Goal: Information Seeking & Learning: Check status

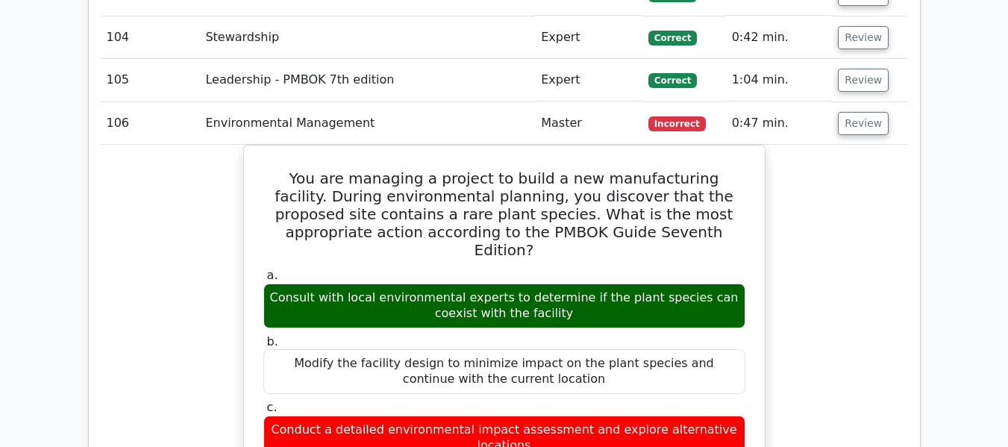
scroll to position [6462, 0]
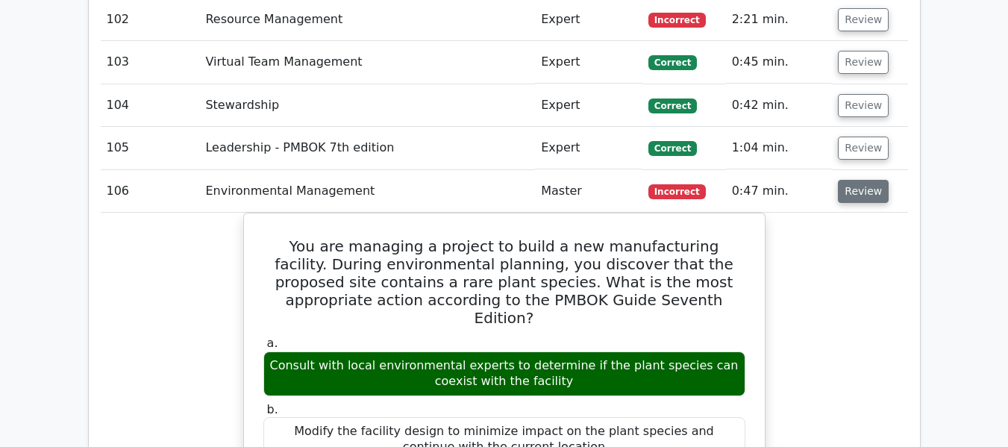
click at [862, 187] on button "Review" at bounding box center [863, 191] width 51 height 23
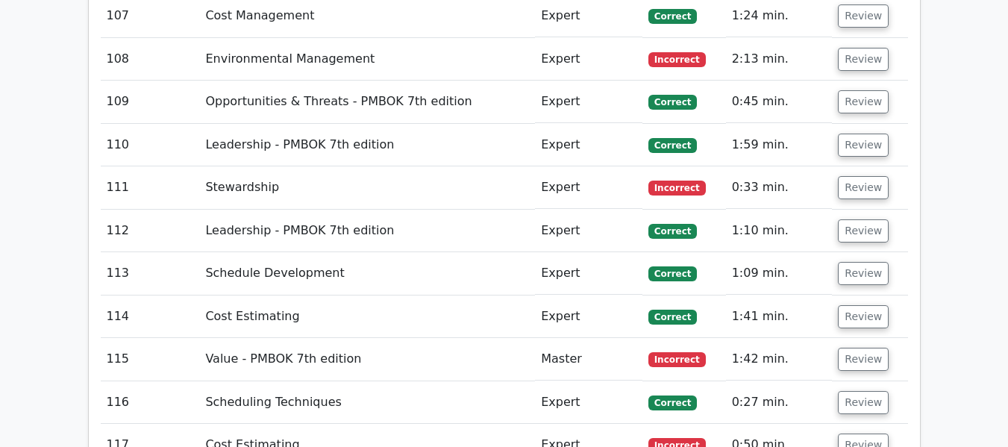
scroll to position [6686, 0]
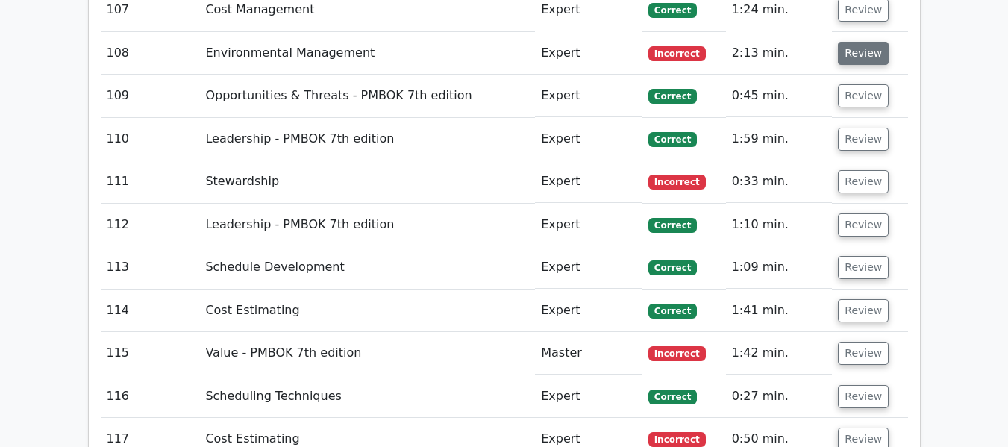
click at [849, 56] on button "Review" at bounding box center [863, 53] width 51 height 23
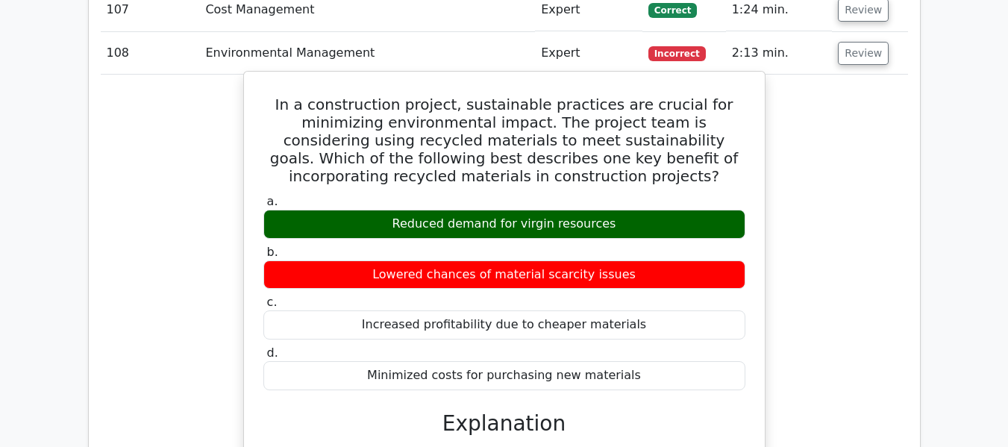
click at [520, 174] on h5 "In a construction project, sustainable practices are crucial for minimizing env…" at bounding box center [504, 141] width 485 height 90
click at [595, 173] on h5 "In a construction project, sustainable practices are crucial for minimizing env…" at bounding box center [504, 141] width 485 height 90
click at [655, 172] on h5 "In a construction project, sustainable practices are crucial for minimizing env…" at bounding box center [504, 141] width 485 height 90
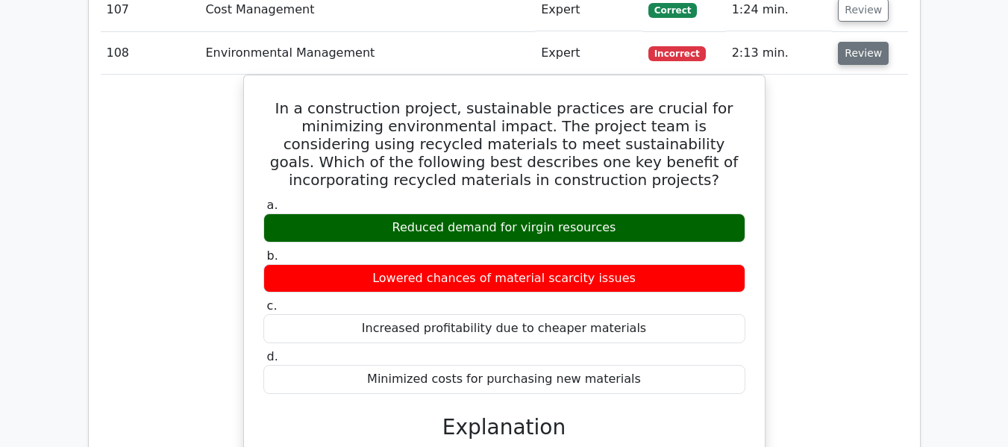
click at [860, 57] on button "Review" at bounding box center [863, 53] width 51 height 23
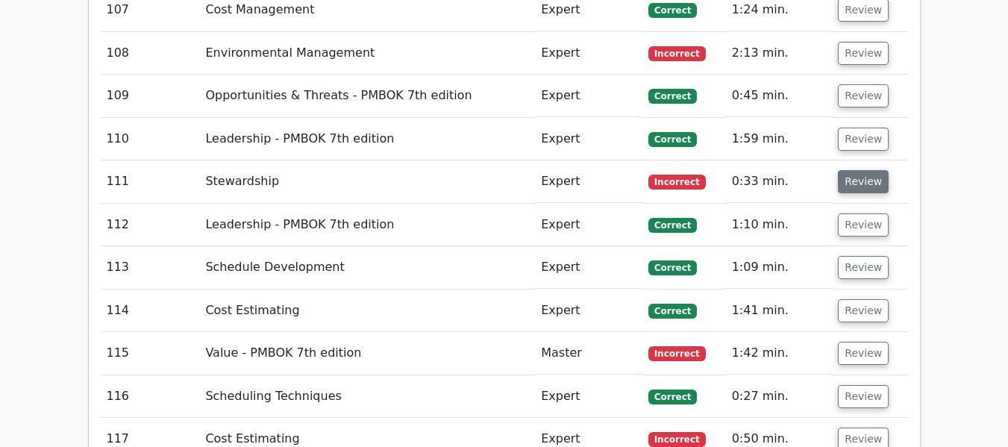
click at [863, 180] on button "Review" at bounding box center [863, 181] width 51 height 23
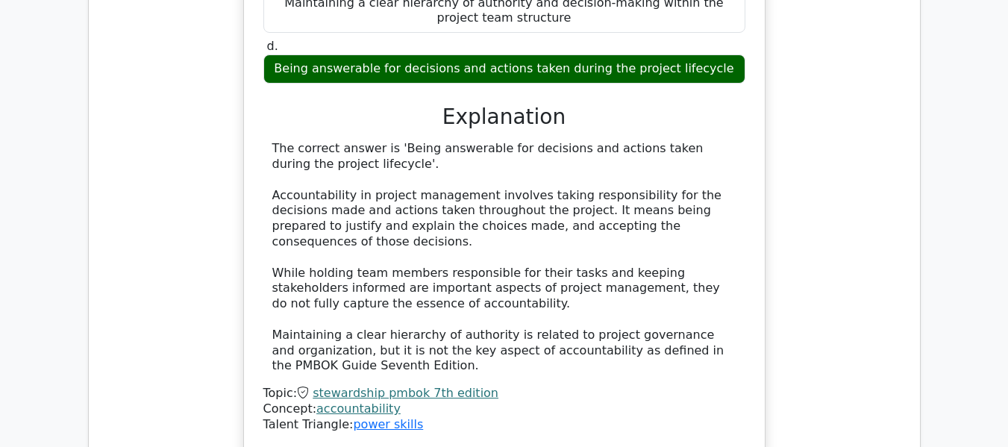
scroll to position [6835, 0]
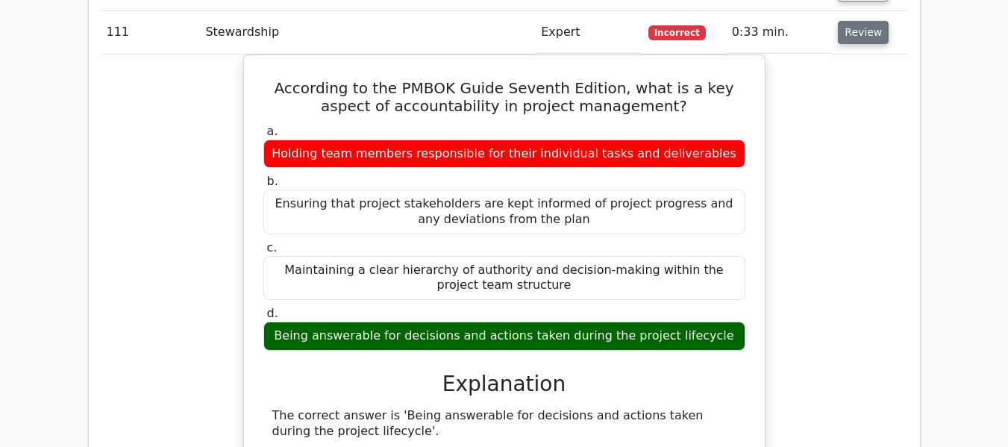
click at [857, 36] on button "Review" at bounding box center [863, 32] width 51 height 23
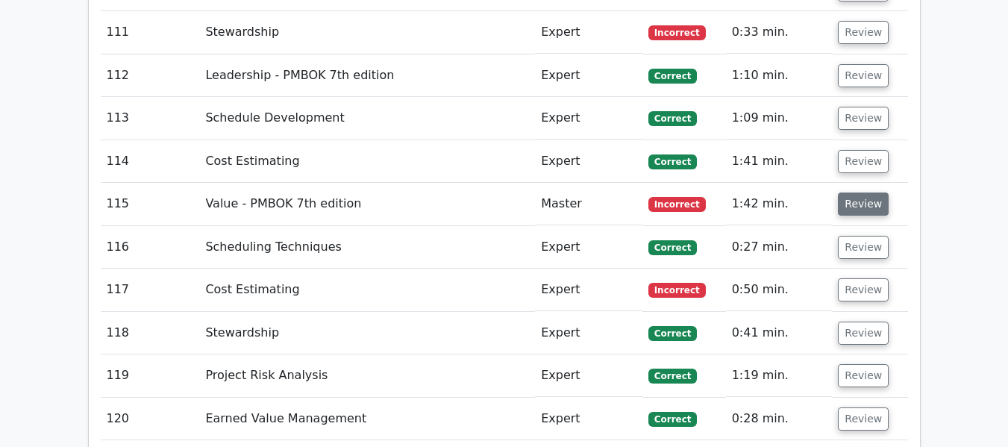
click at [854, 205] on button "Review" at bounding box center [863, 204] width 51 height 23
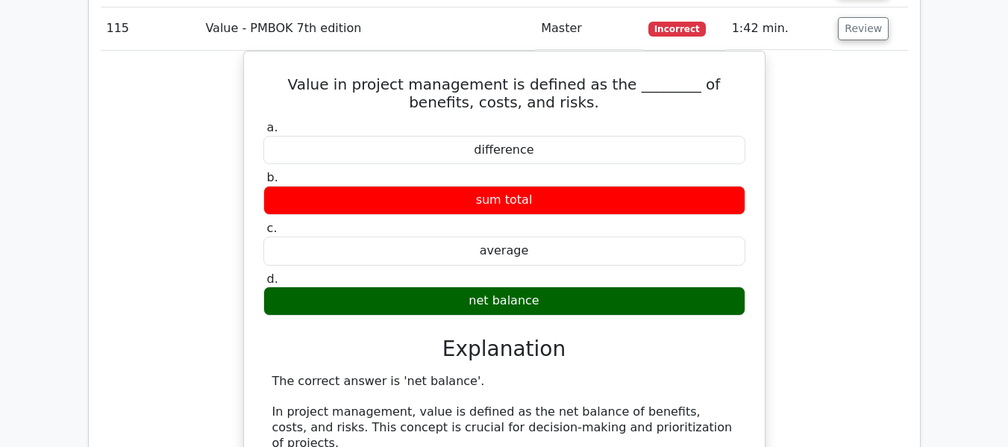
scroll to position [6984, 0]
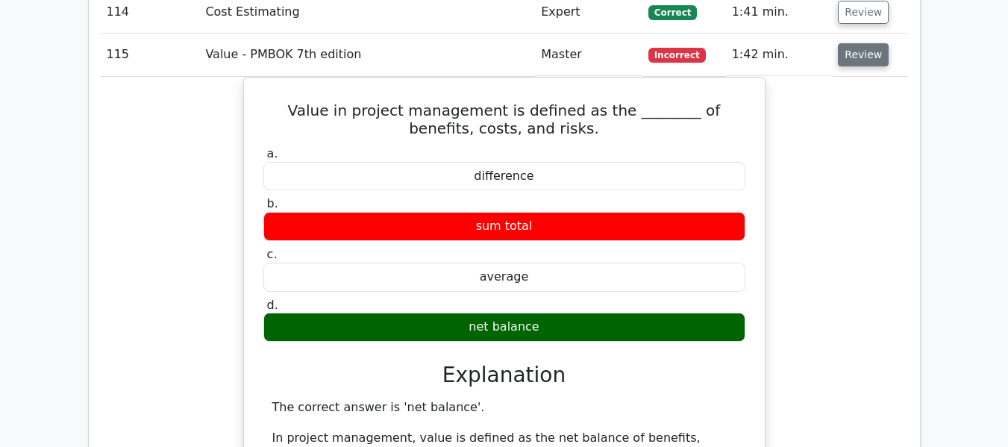
click at [863, 56] on button "Review" at bounding box center [863, 54] width 51 height 23
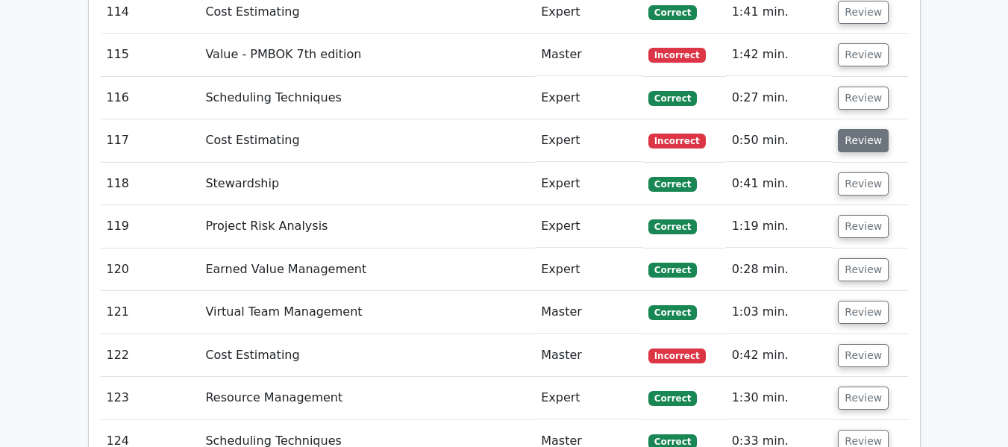
click at [862, 139] on button "Review" at bounding box center [863, 140] width 51 height 23
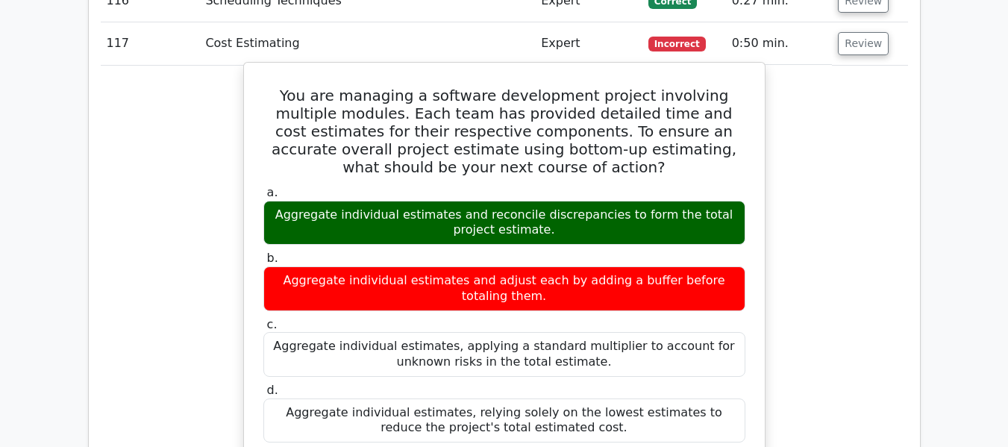
scroll to position [7059, 0]
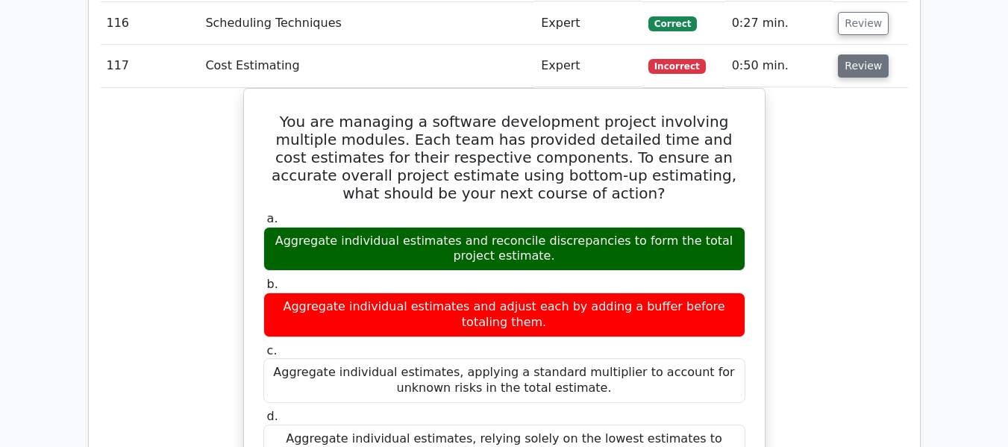
click at [857, 77] on button "Review" at bounding box center [863, 65] width 51 height 23
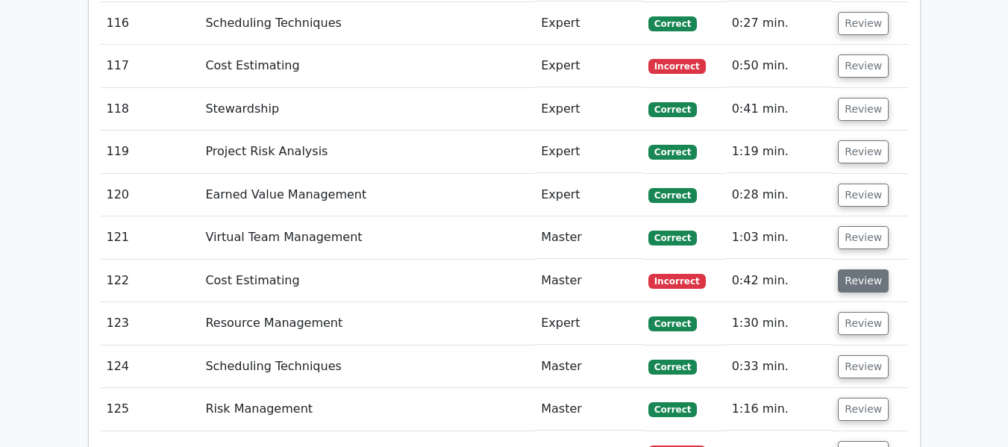
click at [857, 273] on button "Review" at bounding box center [863, 280] width 51 height 23
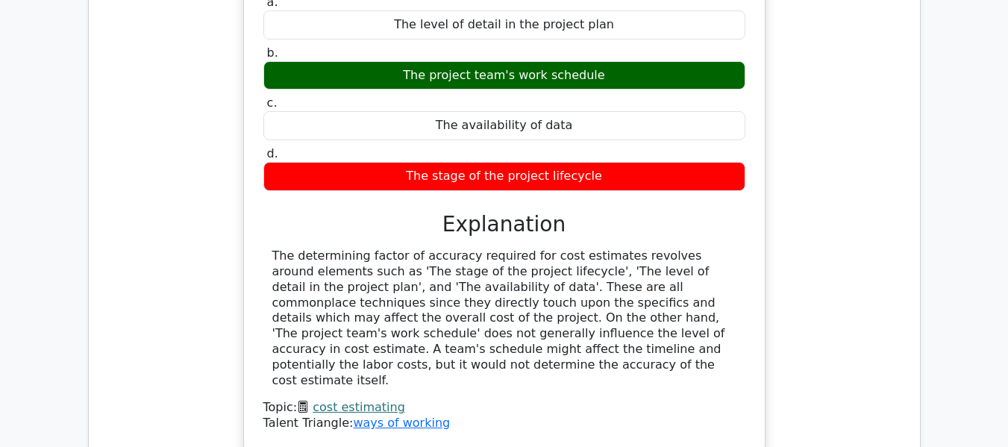
scroll to position [7208, 0]
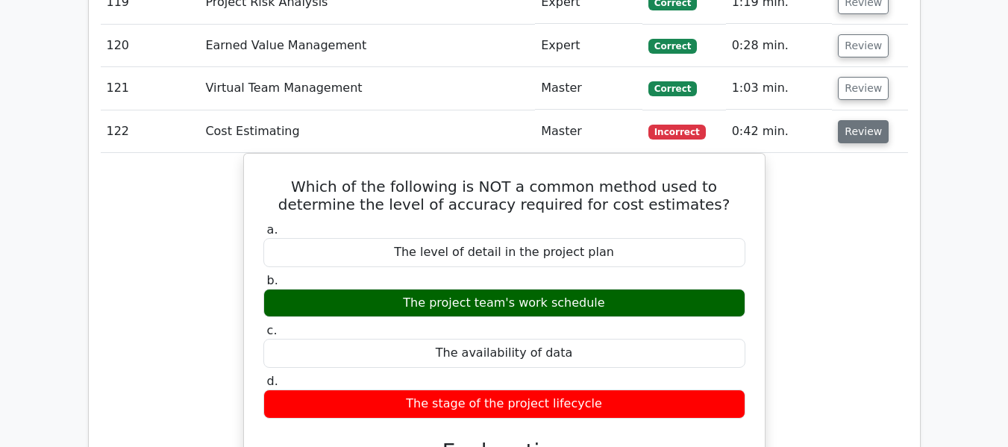
click at [845, 133] on button "Review" at bounding box center [863, 131] width 51 height 23
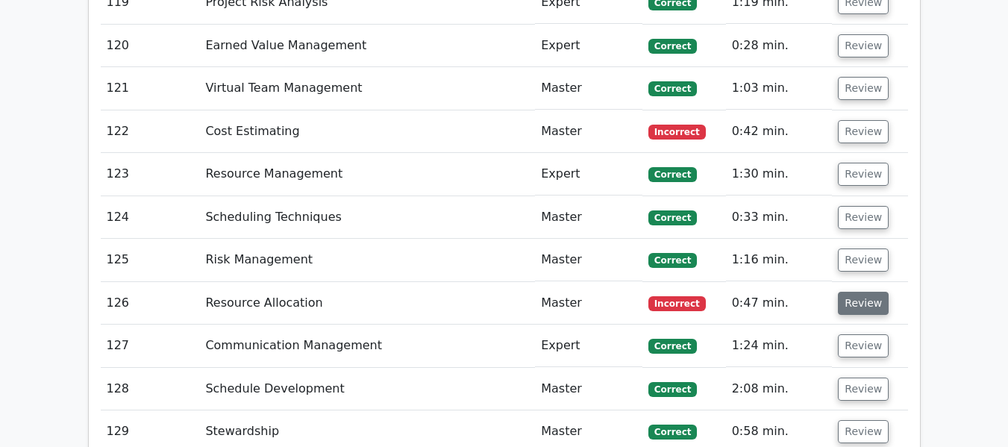
click at [863, 304] on button "Review" at bounding box center [863, 303] width 51 height 23
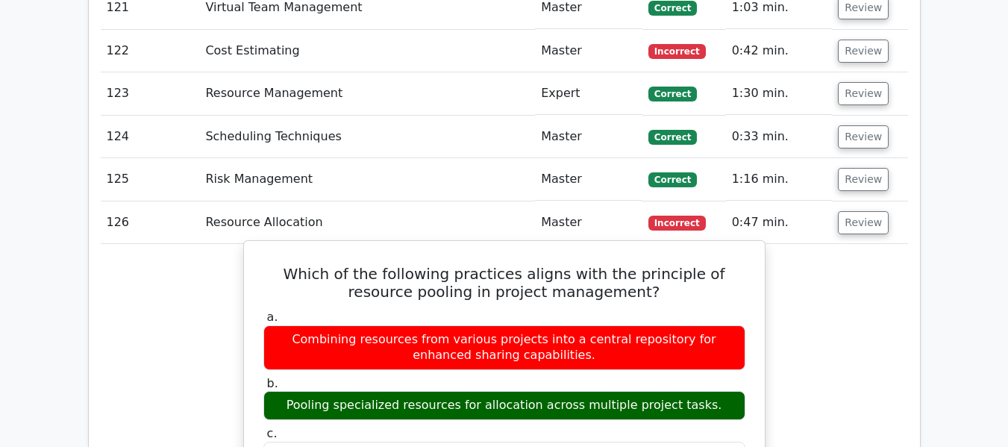
scroll to position [7283, 0]
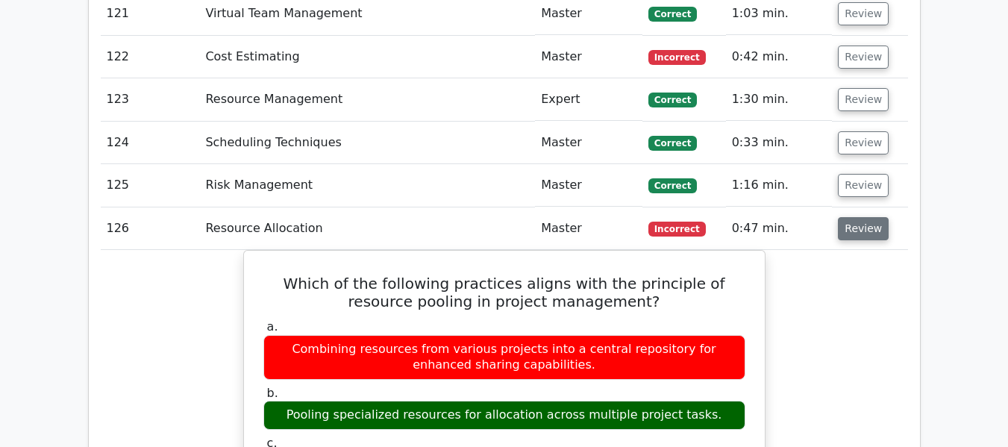
click at [864, 233] on button "Review" at bounding box center [863, 228] width 51 height 23
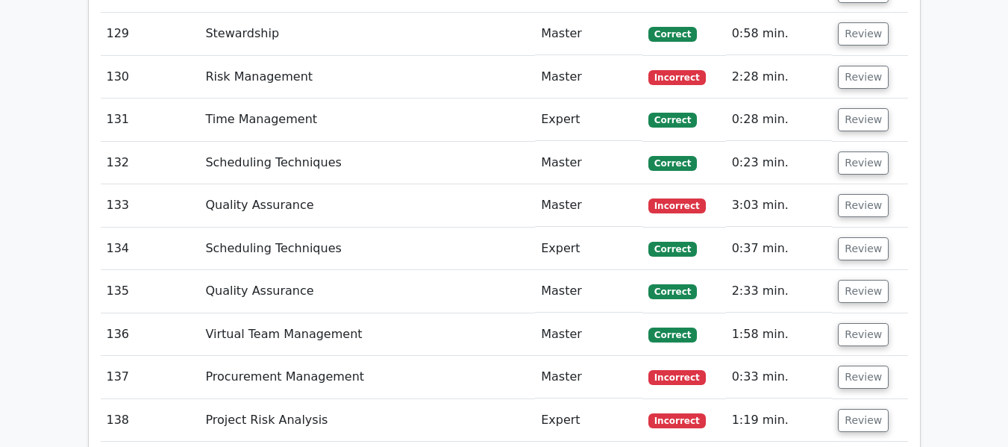
scroll to position [7656, 0]
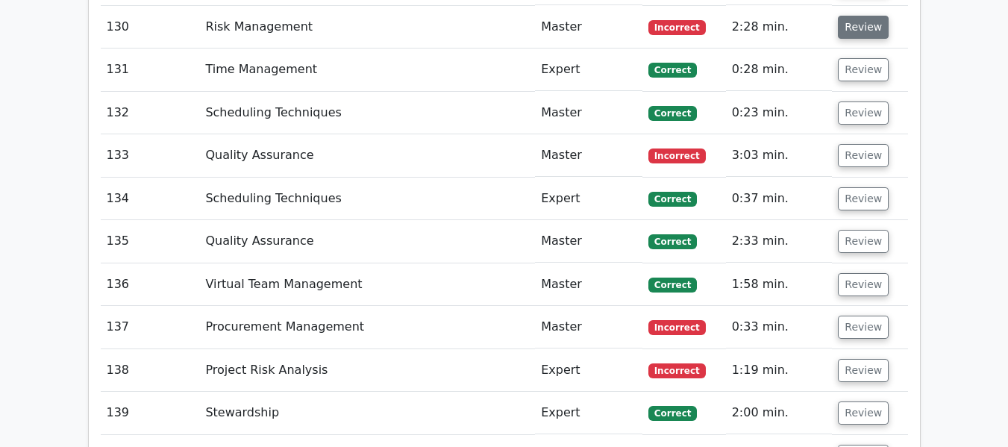
click at [854, 24] on button "Review" at bounding box center [863, 27] width 51 height 23
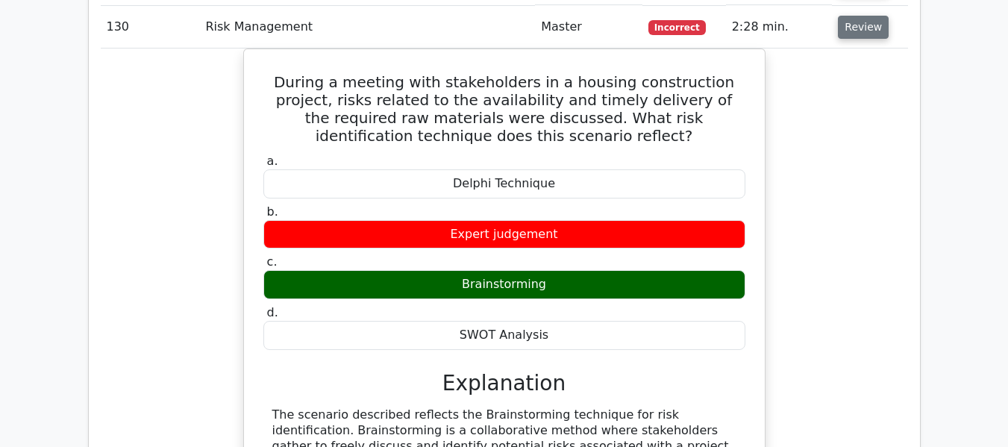
click at [864, 31] on button "Review" at bounding box center [863, 27] width 51 height 23
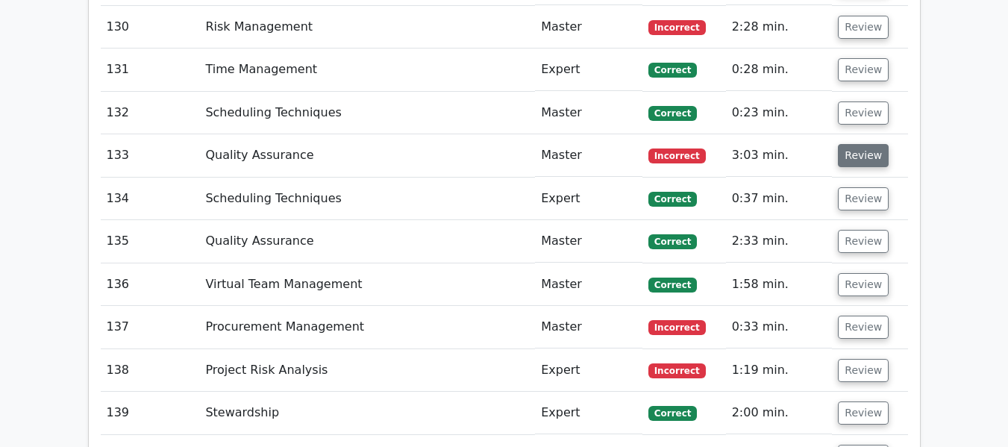
click at [870, 157] on button "Review" at bounding box center [863, 155] width 51 height 23
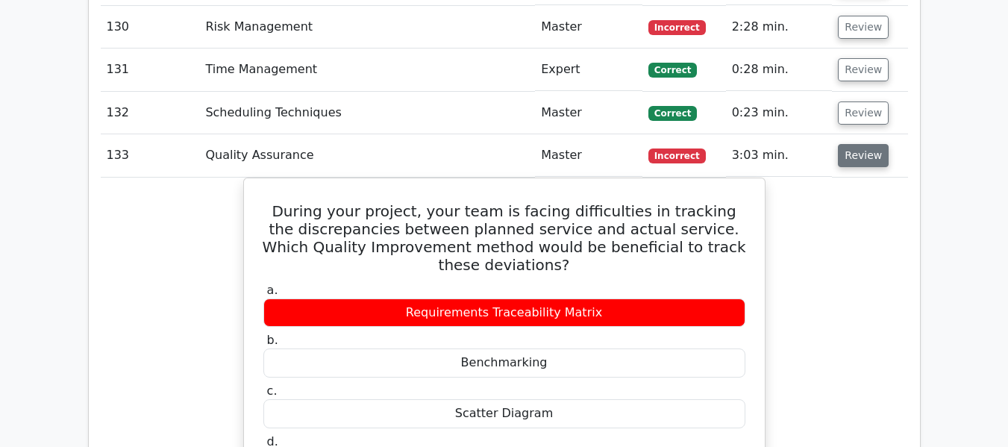
click at [869, 160] on button "Review" at bounding box center [863, 155] width 51 height 23
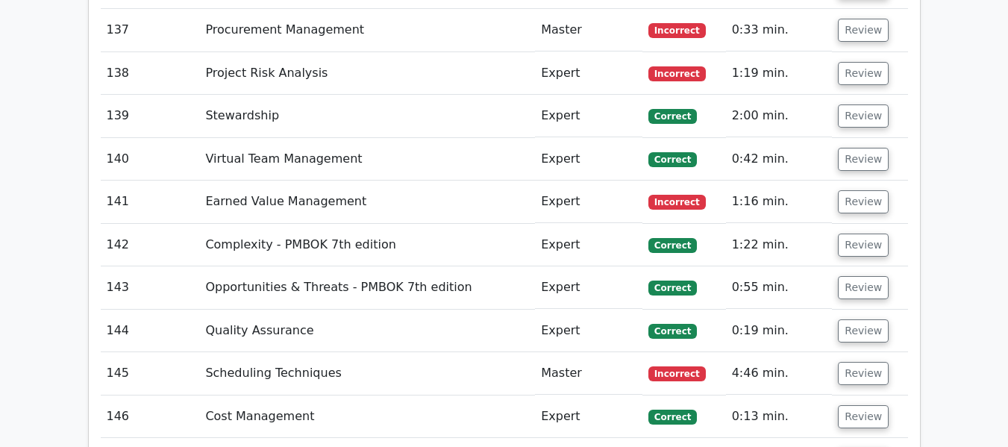
scroll to position [7880, 0]
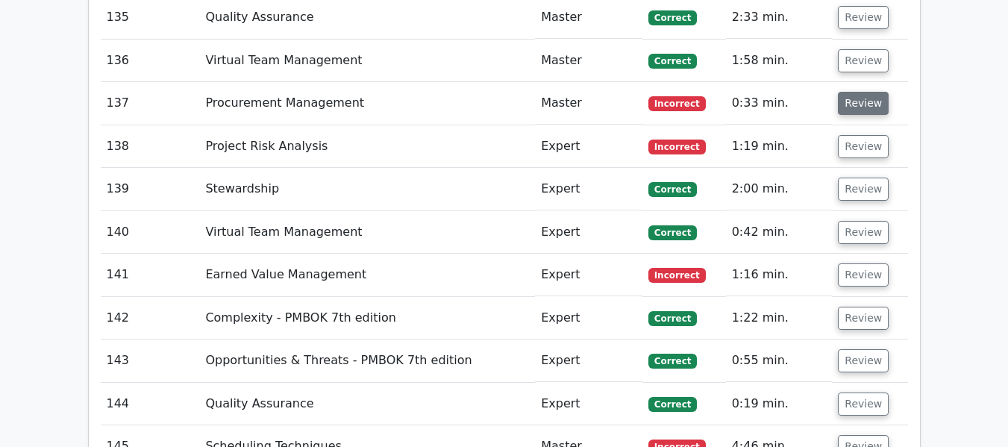
click at [866, 101] on button "Review" at bounding box center [863, 103] width 51 height 23
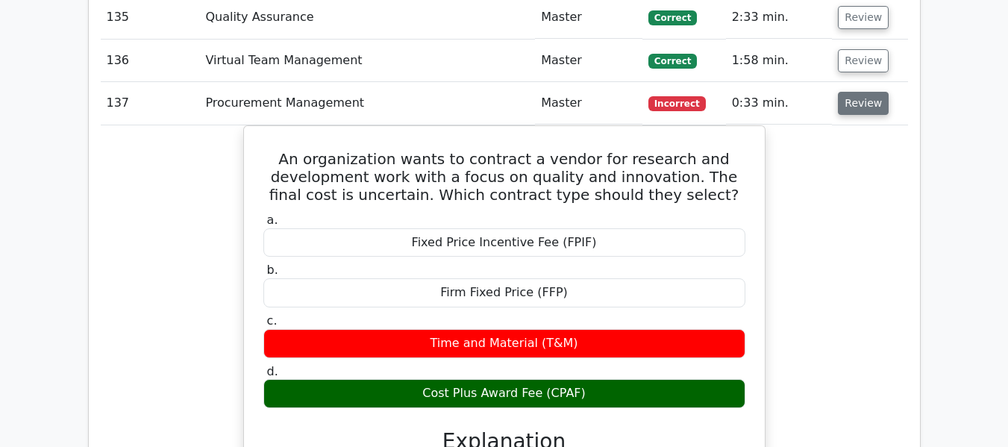
click at [866, 101] on button "Review" at bounding box center [863, 103] width 51 height 23
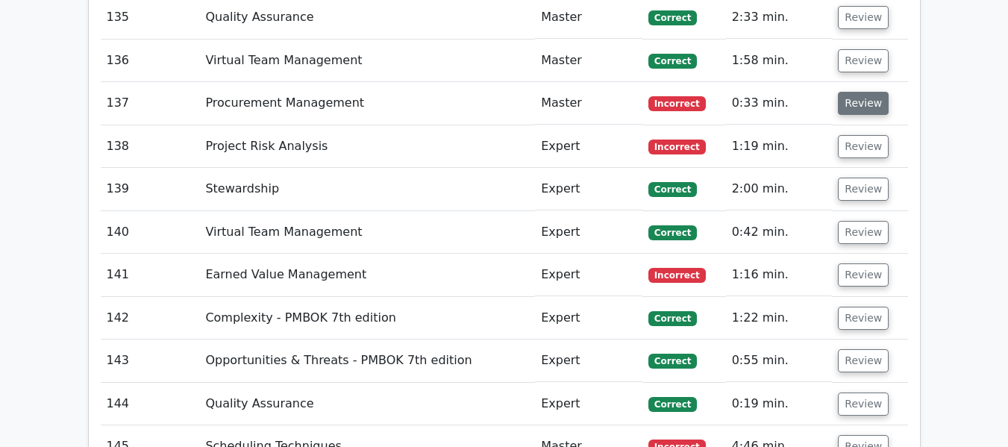
scroll to position [7805, 0]
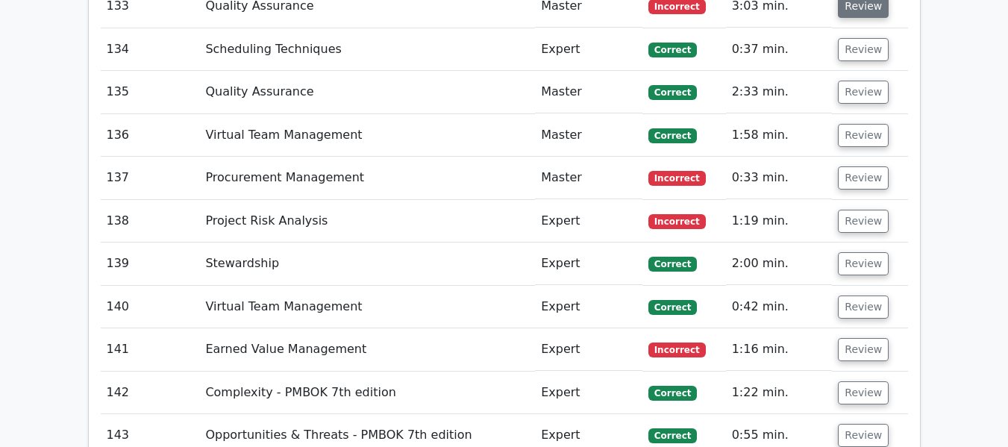
click at [862, 10] on button "Review" at bounding box center [863, 6] width 51 height 23
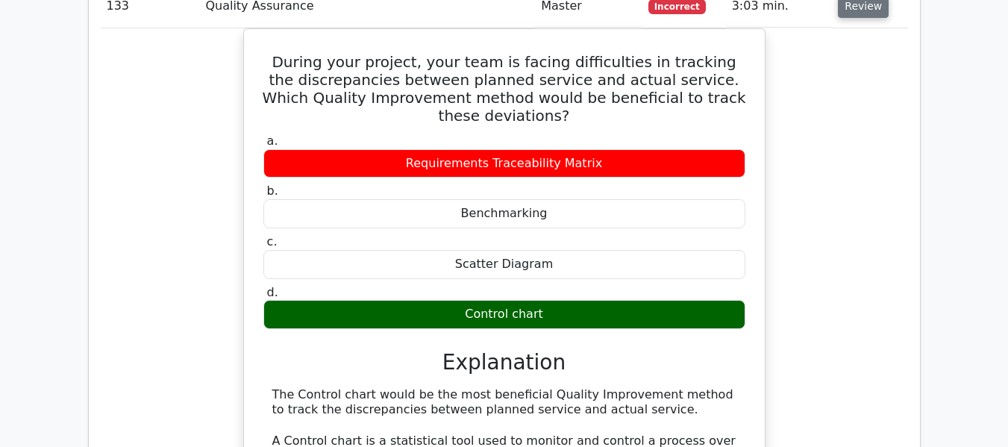
click at [862, 10] on button "Review" at bounding box center [863, 6] width 51 height 23
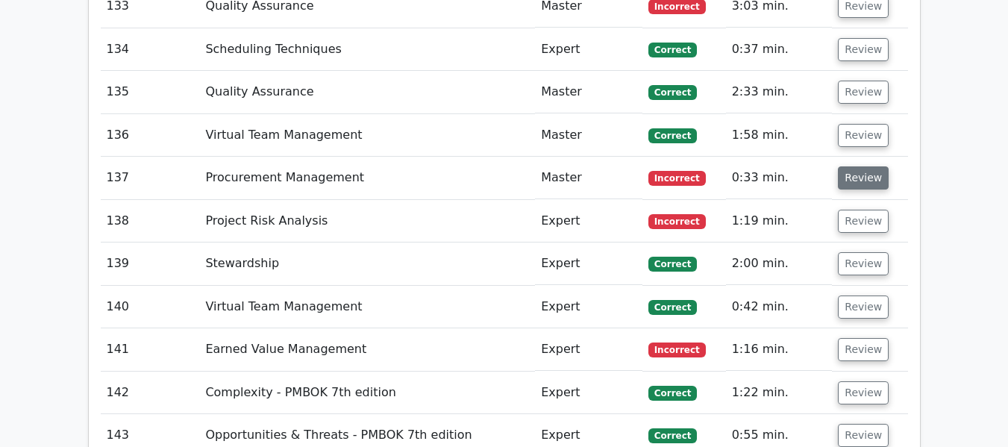
click at [847, 180] on button "Review" at bounding box center [863, 177] width 51 height 23
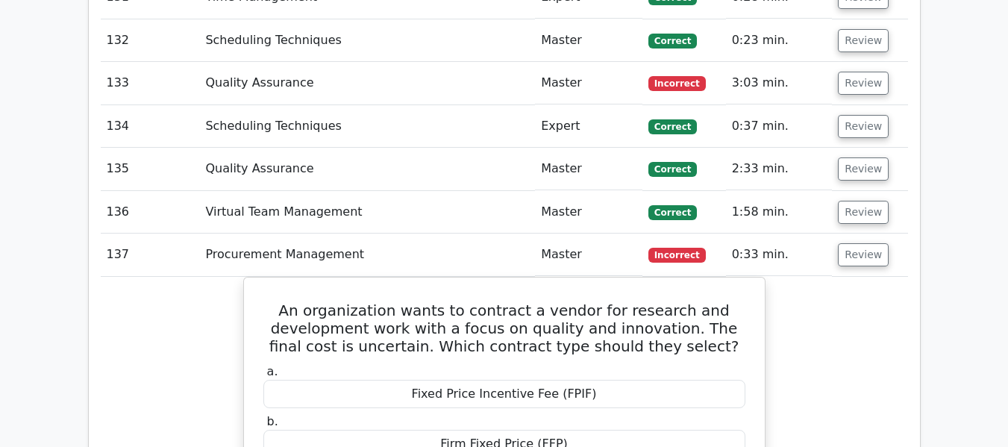
scroll to position [7730, 0]
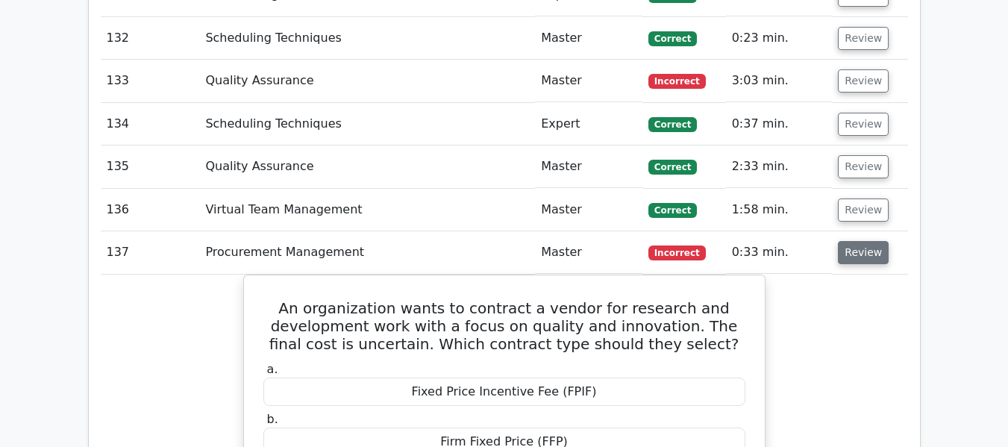
click at [877, 252] on button "Review" at bounding box center [863, 252] width 51 height 23
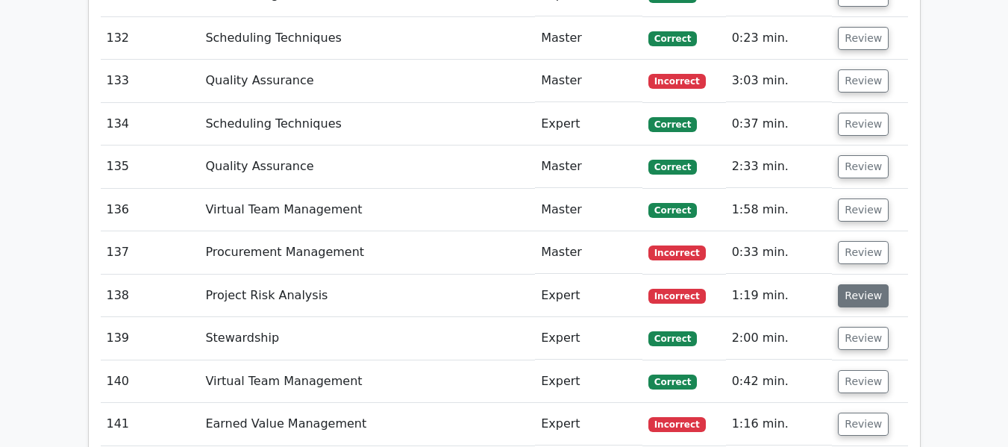
click at [876, 290] on button "Review" at bounding box center [863, 295] width 51 height 23
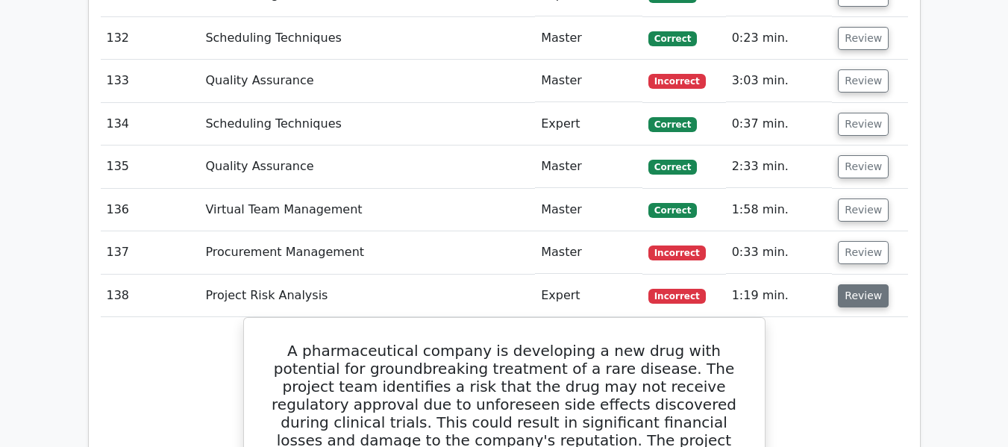
click at [856, 296] on button "Review" at bounding box center [863, 295] width 51 height 23
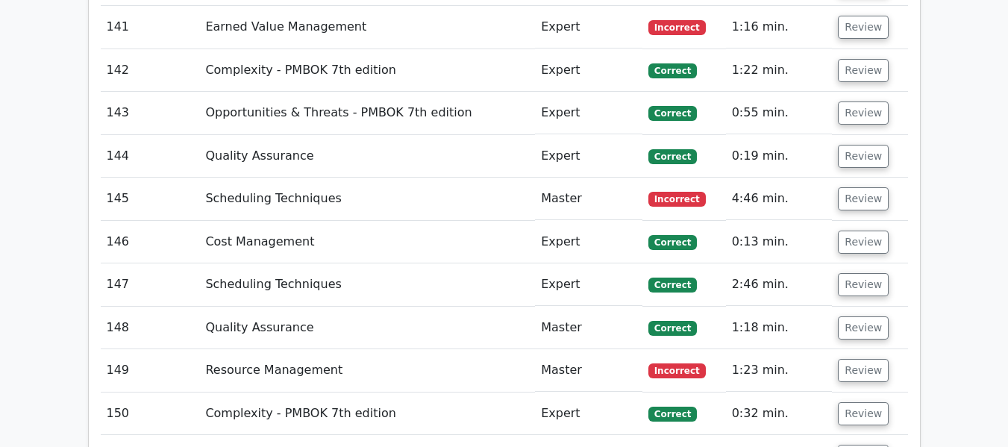
scroll to position [8104, 0]
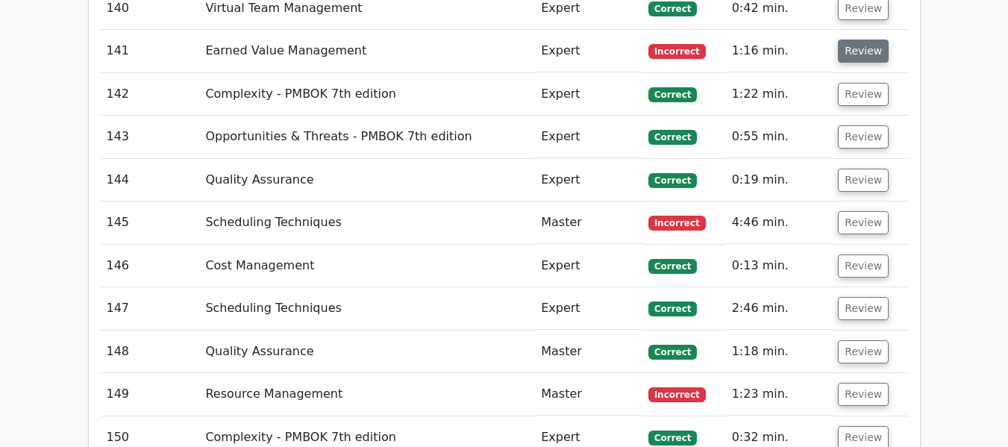
click at [856, 51] on button "Review" at bounding box center [863, 51] width 51 height 23
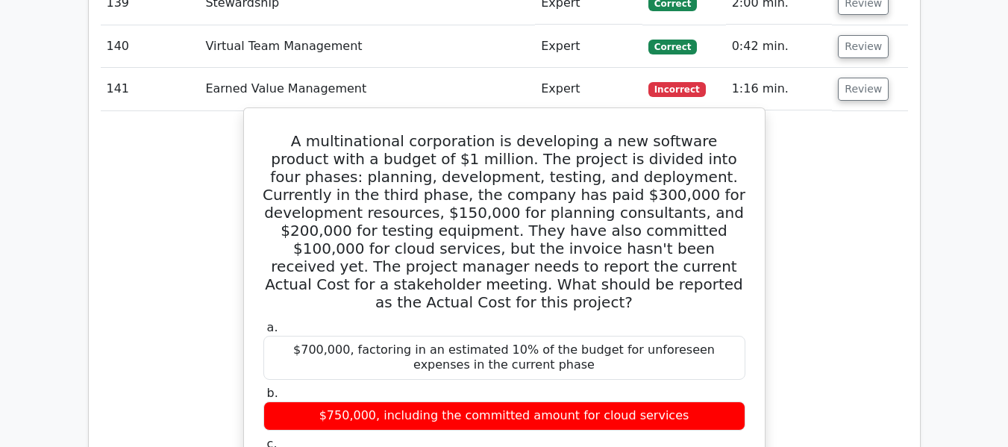
scroll to position [8029, 0]
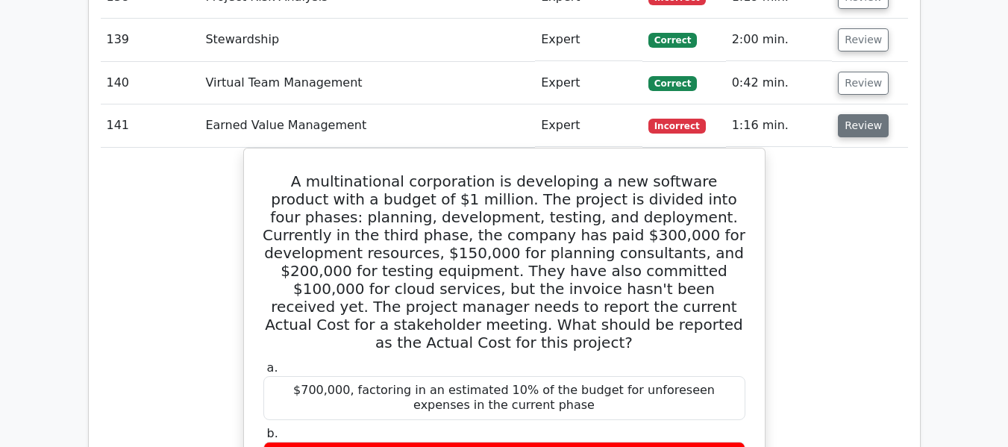
click at [844, 122] on button "Review" at bounding box center [863, 125] width 51 height 23
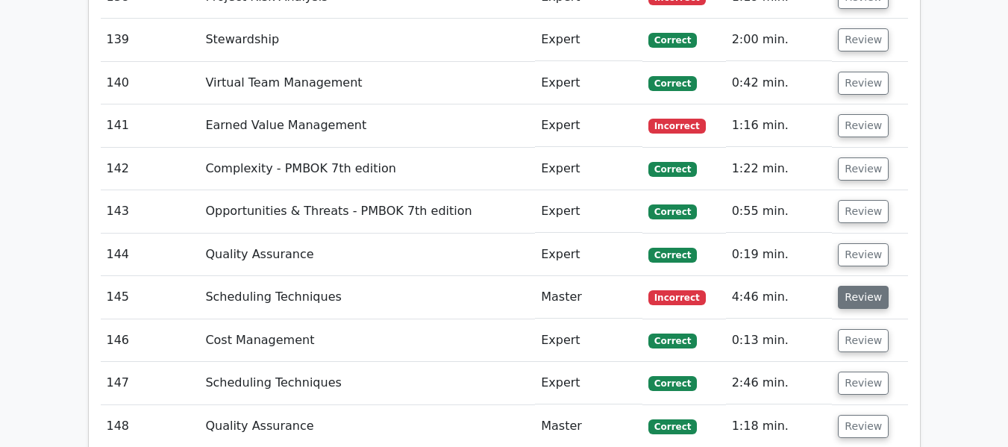
click at [866, 300] on button "Review" at bounding box center [863, 297] width 51 height 23
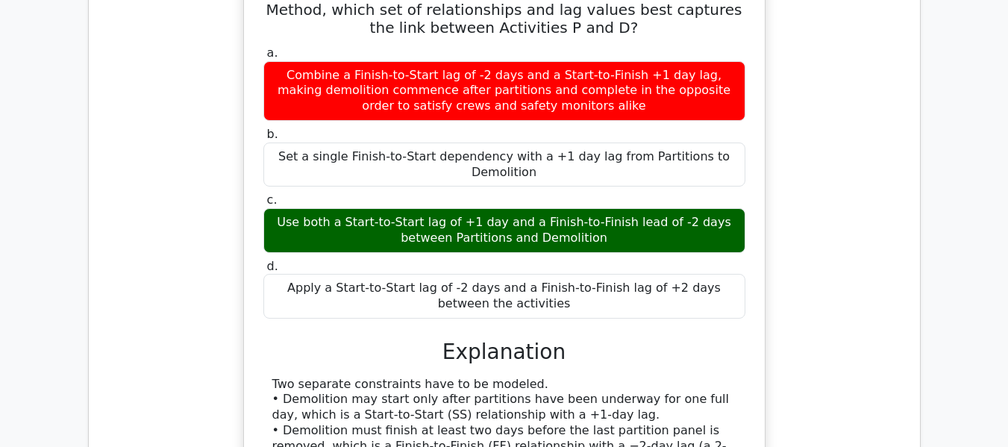
scroll to position [8178, 0]
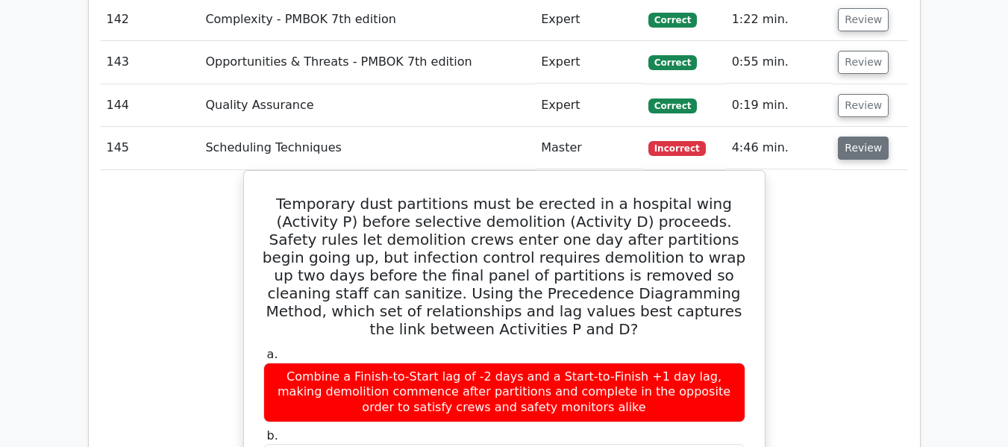
click at [860, 153] on button "Review" at bounding box center [863, 148] width 51 height 23
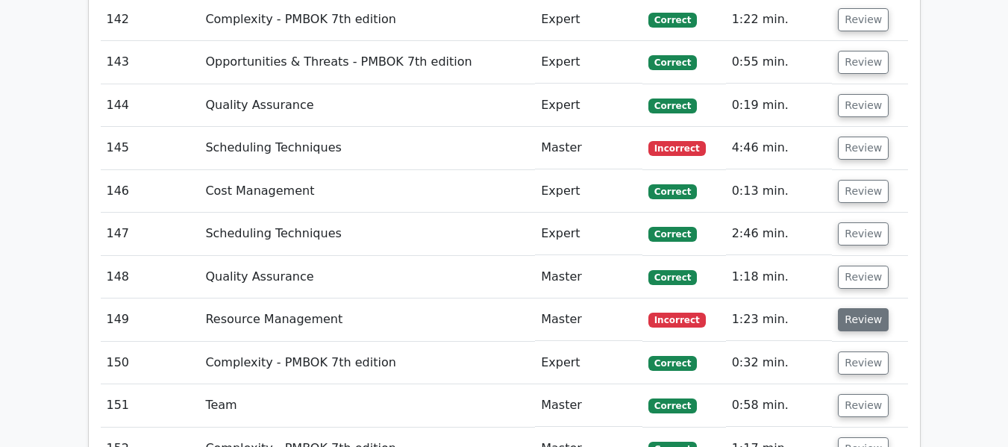
click at [857, 322] on button "Review" at bounding box center [863, 319] width 51 height 23
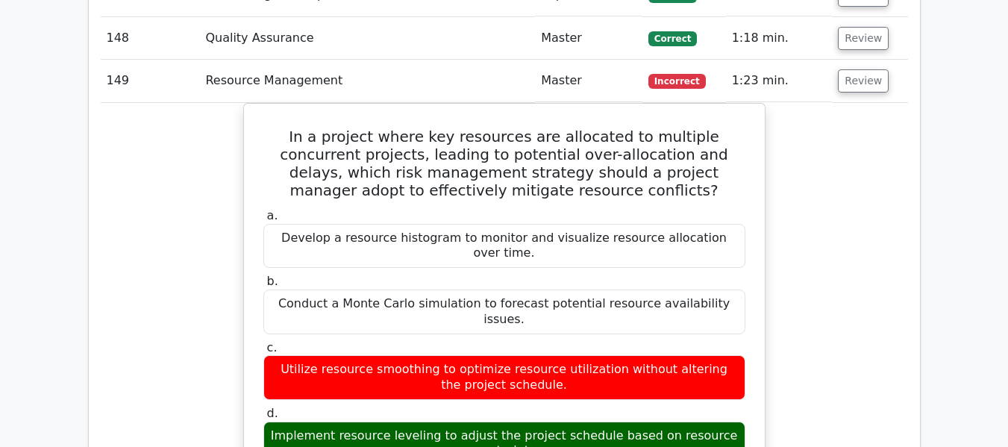
scroll to position [8402, 0]
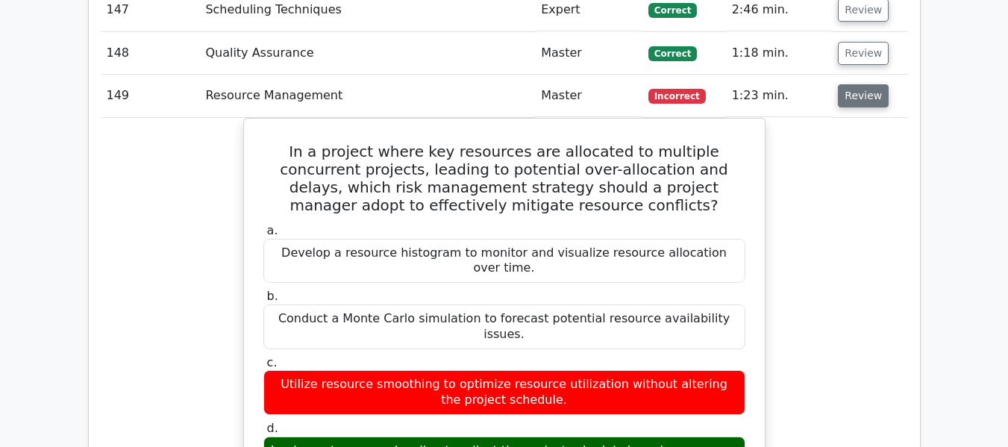
click at [856, 96] on button "Review" at bounding box center [863, 95] width 51 height 23
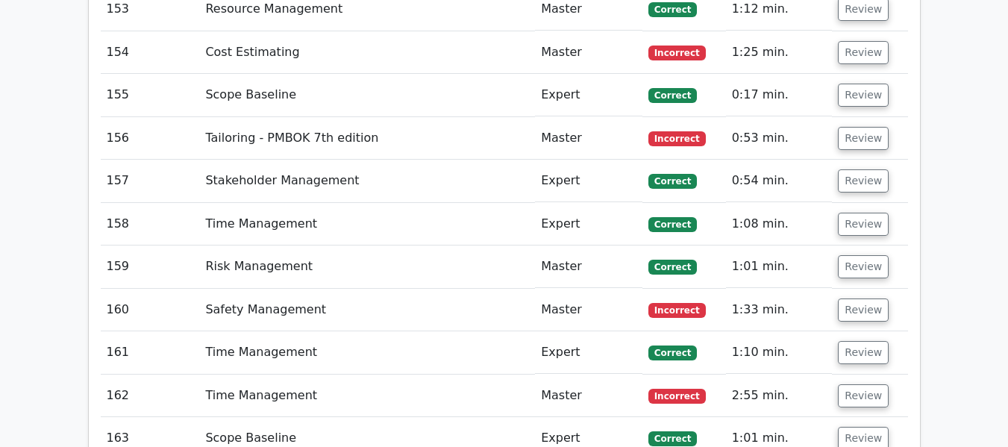
scroll to position [8701, 0]
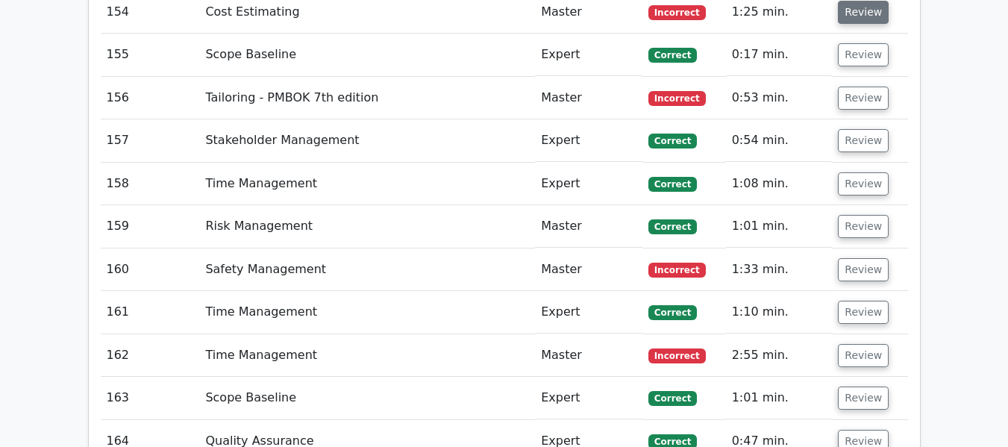
click at [854, 10] on button "Review" at bounding box center [863, 12] width 51 height 23
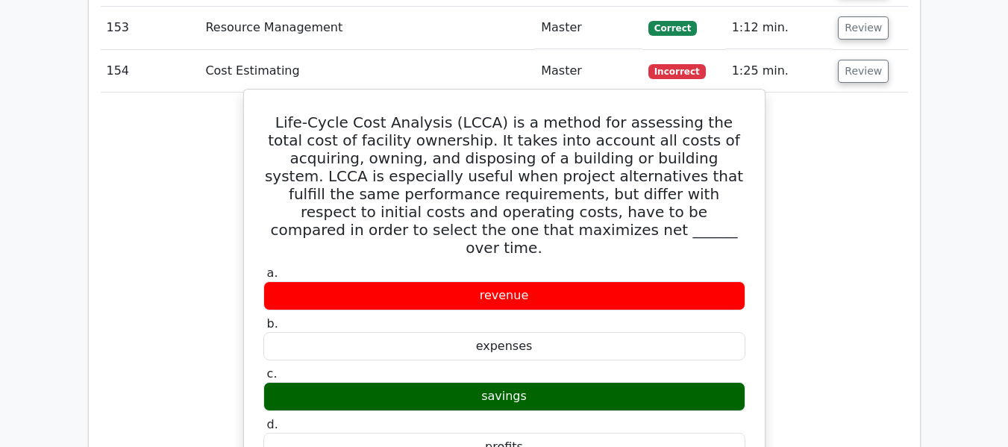
scroll to position [8626, 0]
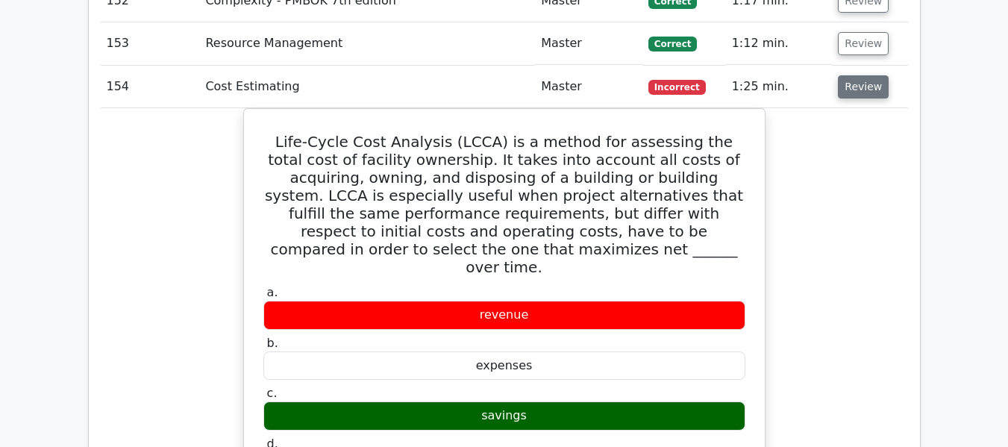
click at [849, 85] on button "Review" at bounding box center [863, 86] width 51 height 23
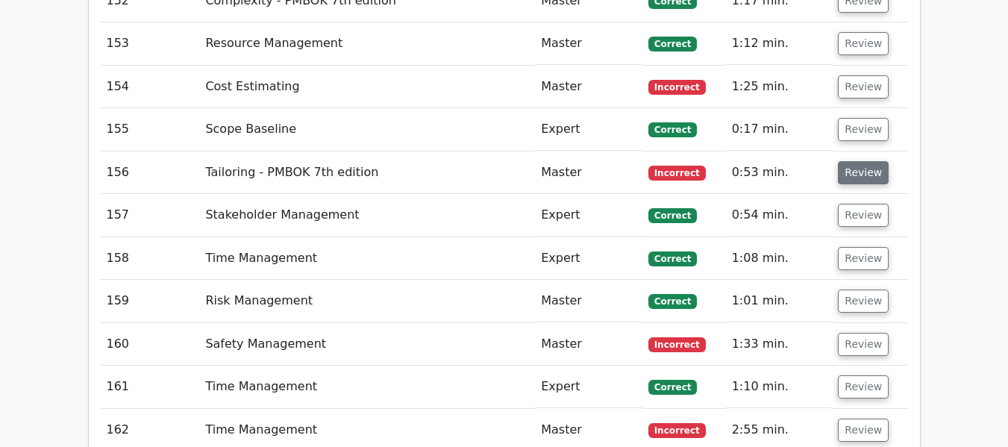
click at [860, 169] on button "Review" at bounding box center [863, 172] width 51 height 23
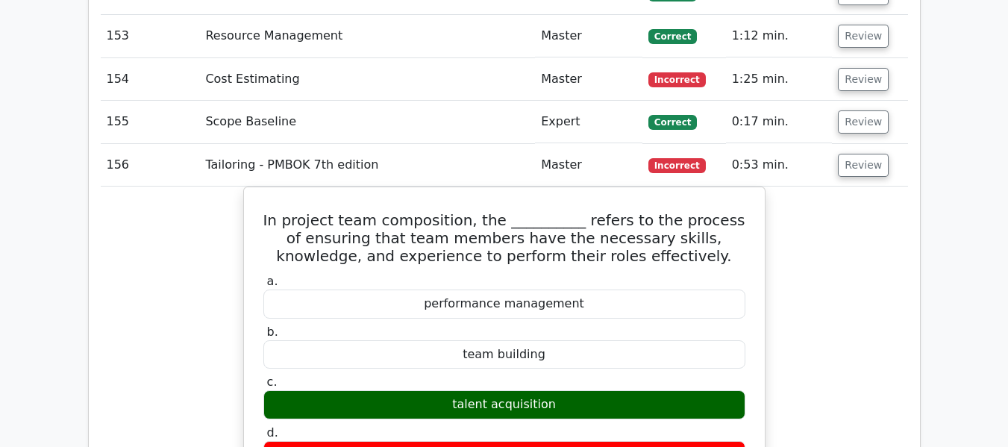
scroll to position [8551, 0]
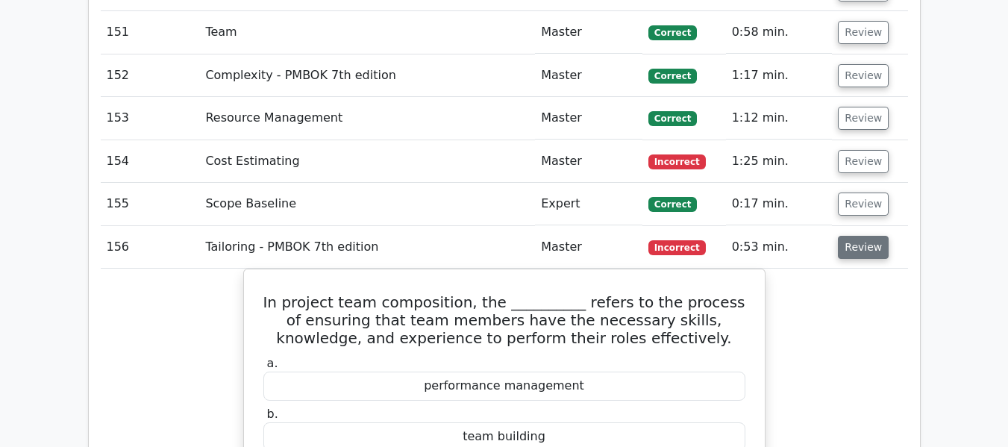
click at [867, 246] on button "Review" at bounding box center [863, 247] width 51 height 23
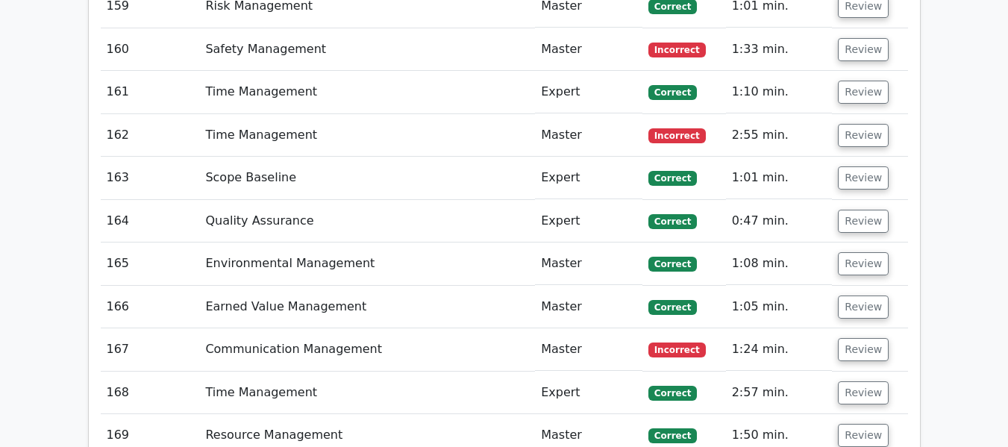
scroll to position [8954, 0]
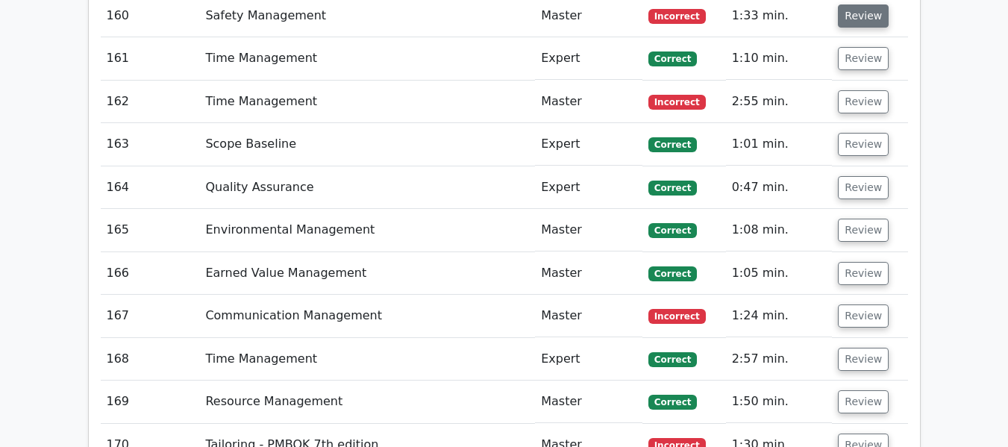
click at [866, 10] on button "Review" at bounding box center [863, 15] width 51 height 23
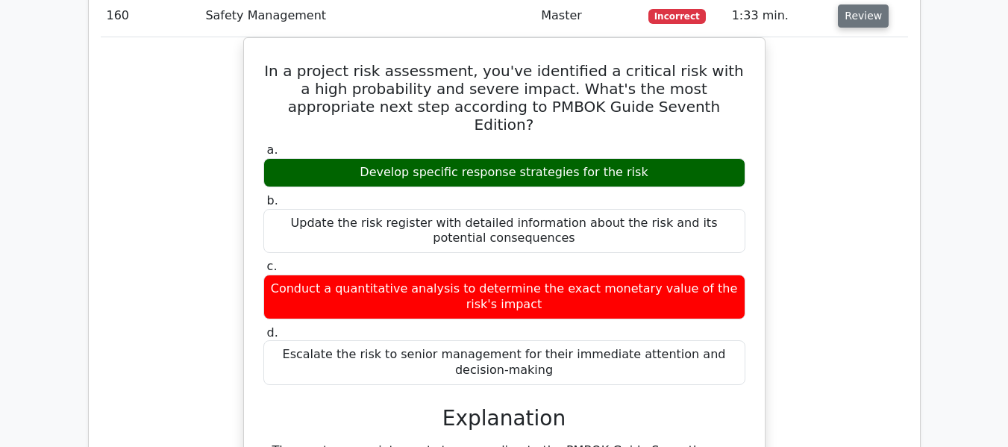
click at [854, 6] on button "Review" at bounding box center [863, 15] width 51 height 23
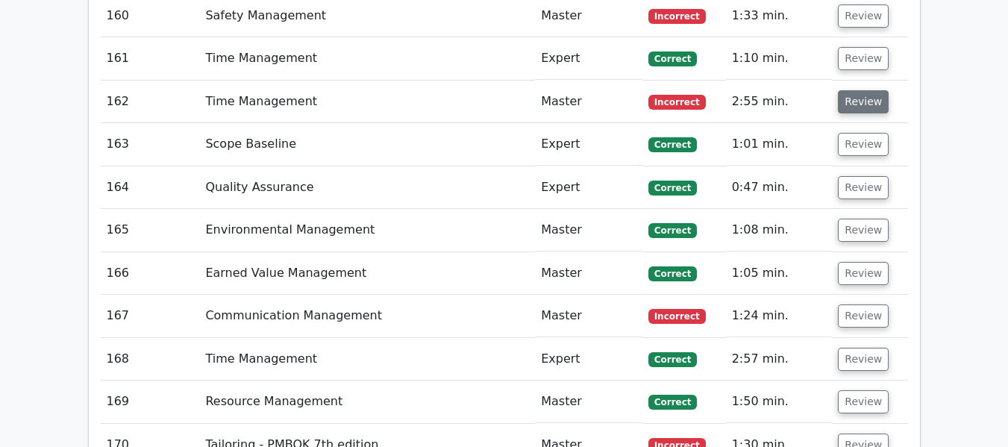
click at [880, 93] on button "Review" at bounding box center [863, 101] width 51 height 23
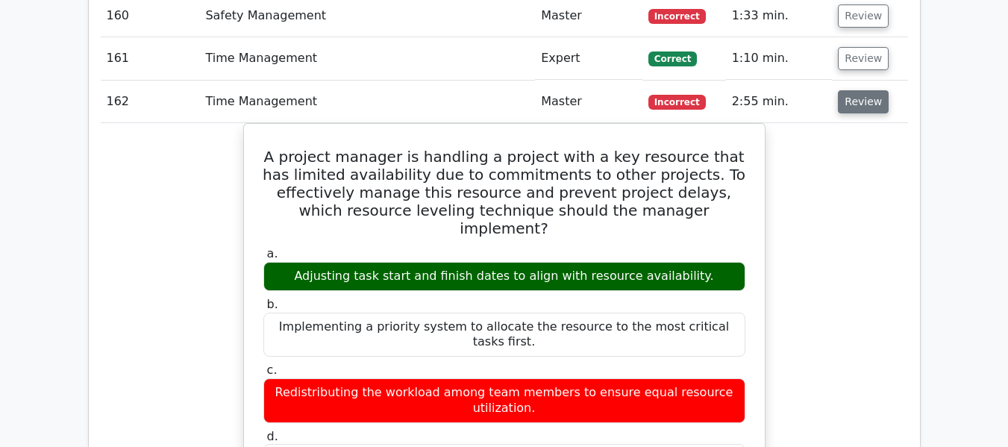
click at [858, 101] on button "Review" at bounding box center [863, 101] width 51 height 23
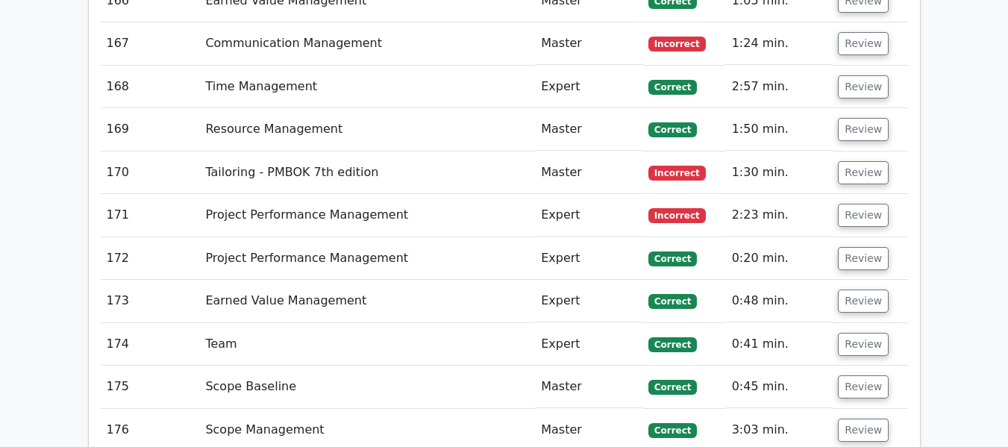
scroll to position [9253, 0]
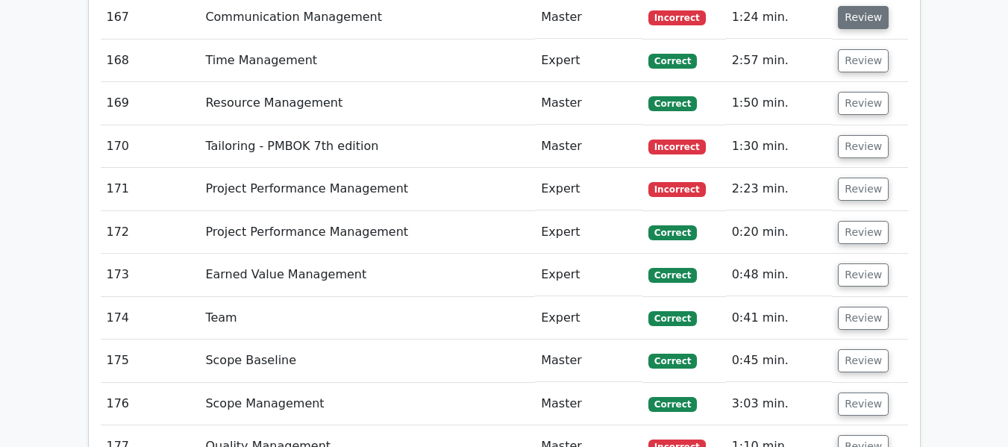
click at [863, 20] on button "Review" at bounding box center [863, 17] width 51 height 23
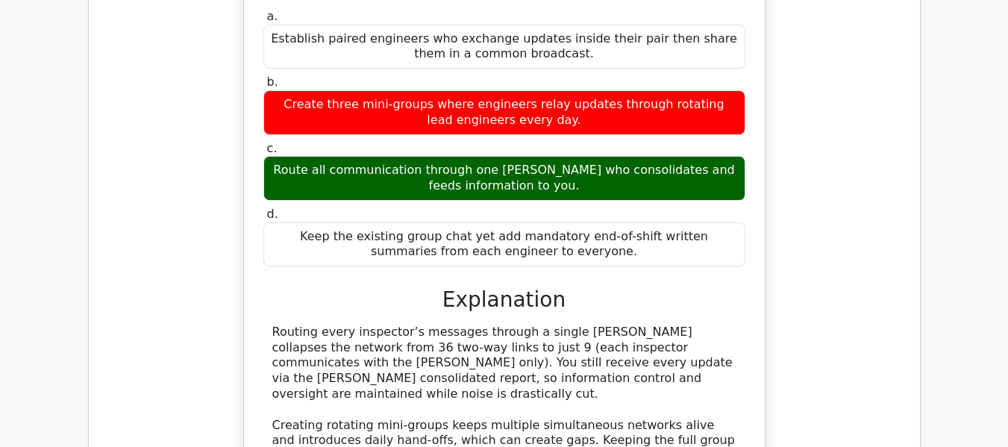
scroll to position [9178, 0]
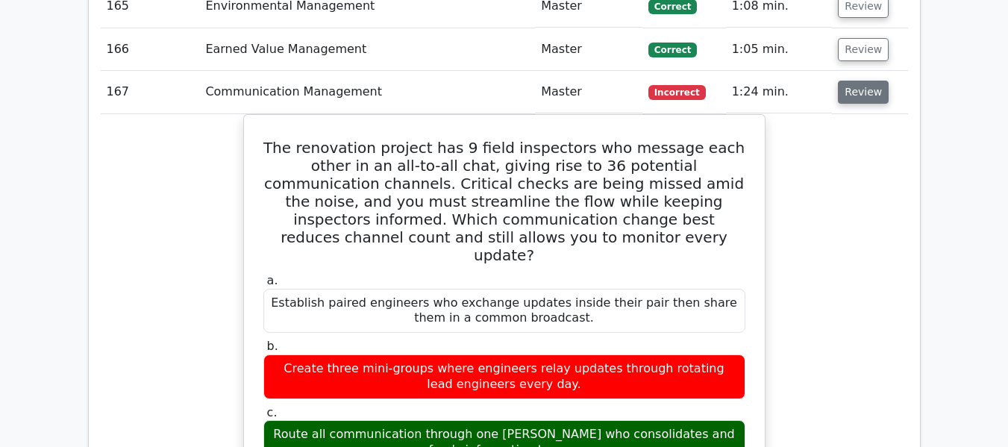
click at [855, 98] on button "Review" at bounding box center [863, 92] width 51 height 23
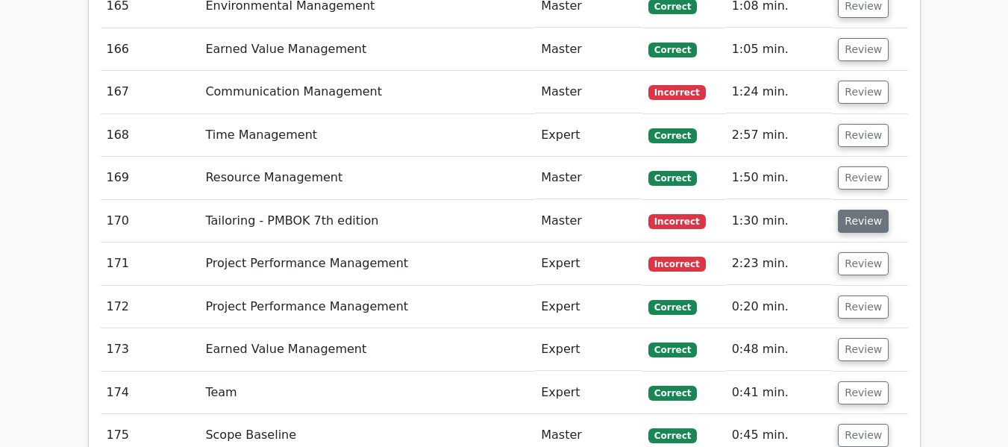
click at [856, 219] on button "Review" at bounding box center [863, 221] width 51 height 23
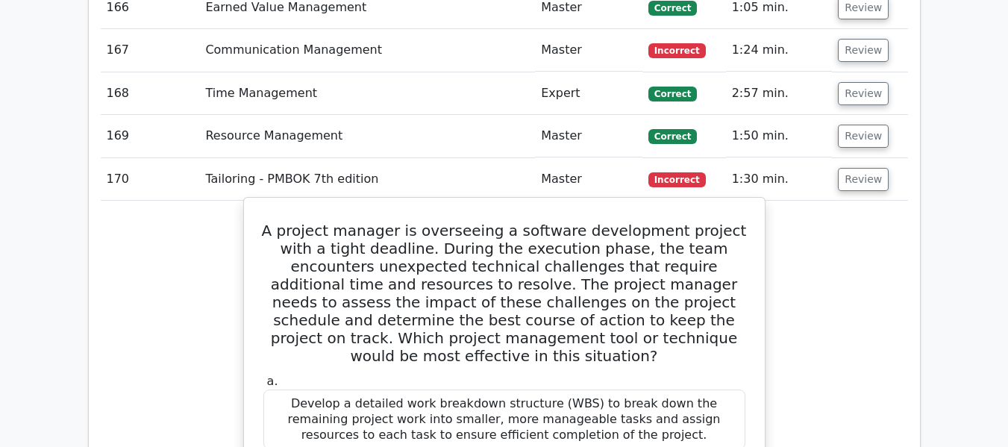
scroll to position [9253, 0]
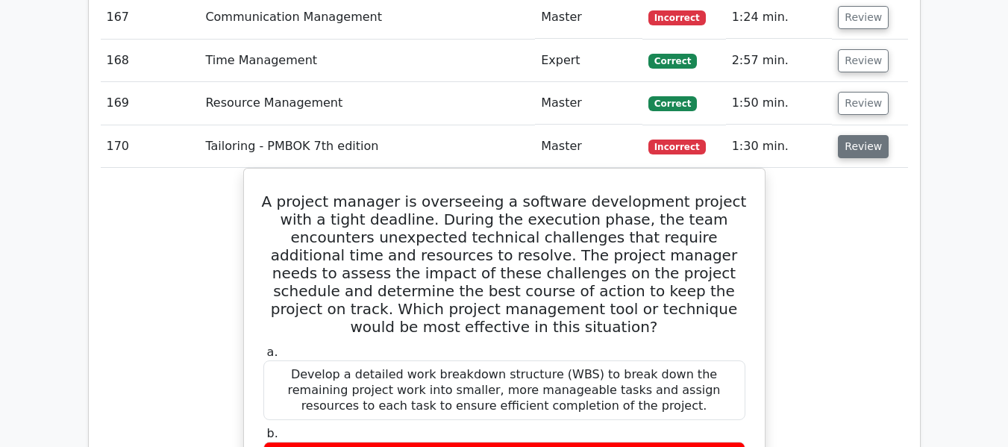
click at [855, 147] on button "Review" at bounding box center [863, 146] width 51 height 23
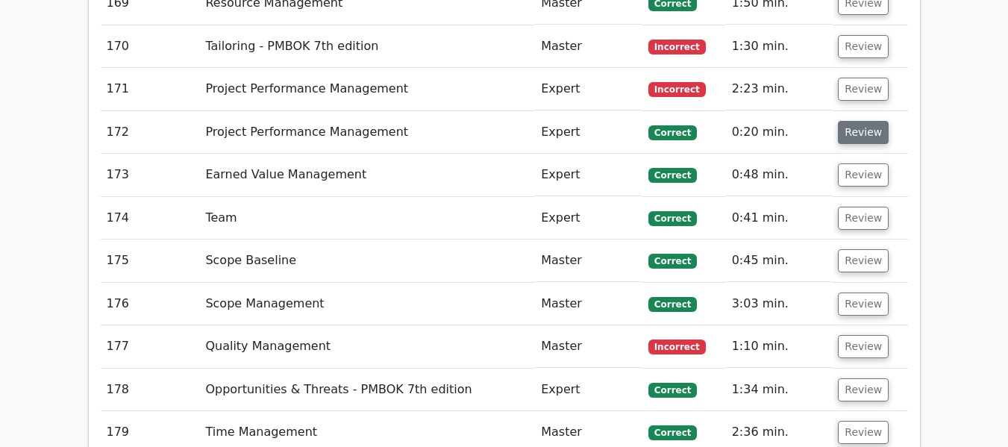
scroll to position [9327, 0]
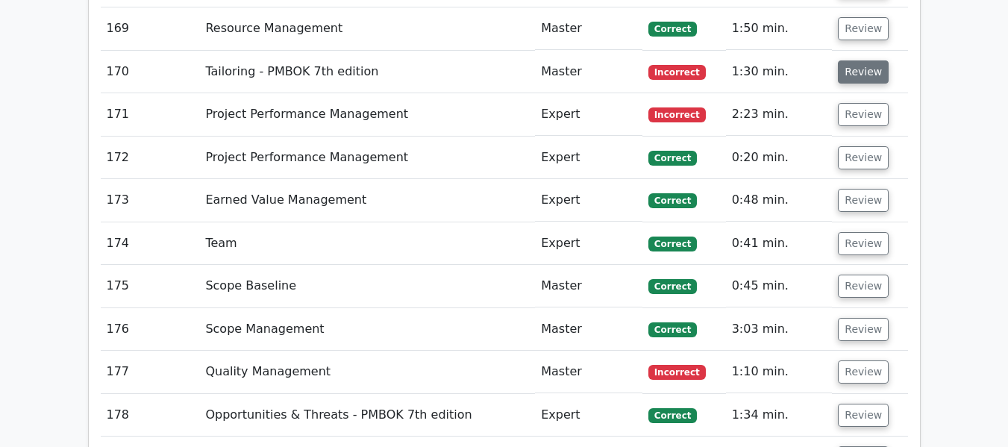
click at [878, 73] on button "Review" at bounding box center [863, 71] width 51 height 23
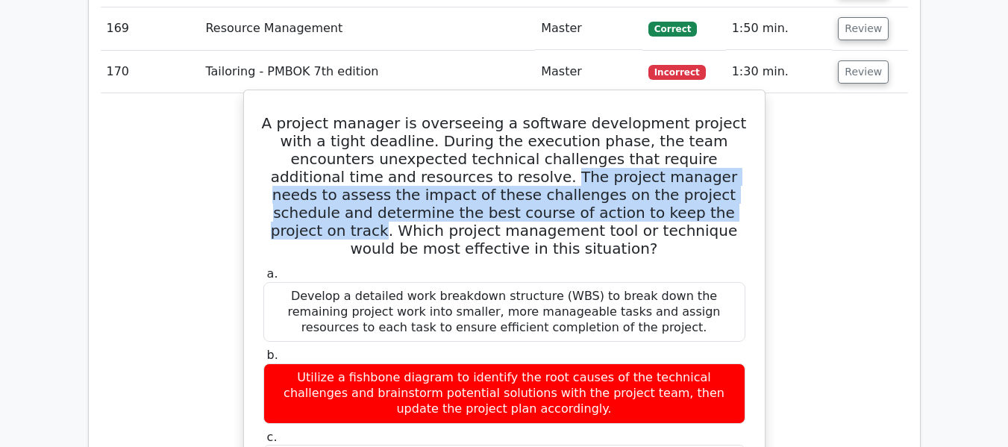
drag, startPoint x: 417, startPoint y: 180, endPoint x: 603, endPoint y: 218, distance: 189.7
click at [603, 218] on h5 "A project manager is overseeing a software development project with a tight dea…" at bounding box center [504, 185] width 485 height 143
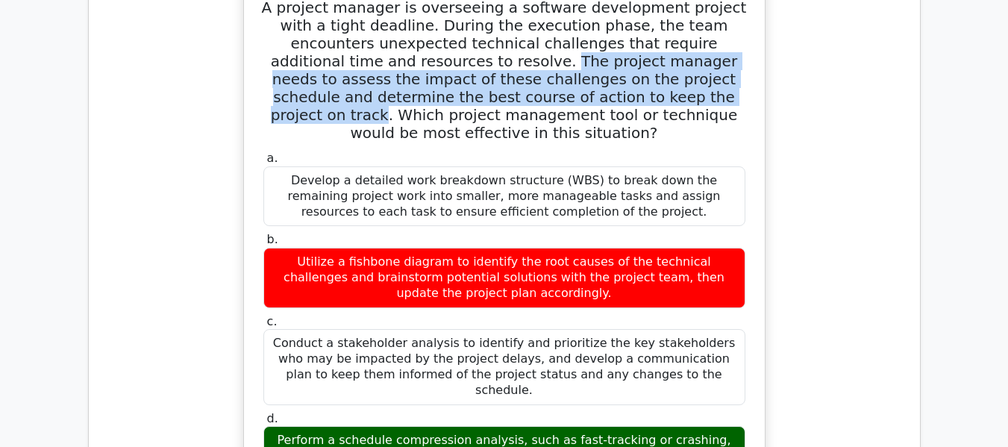
scroll to position [9357, 0]
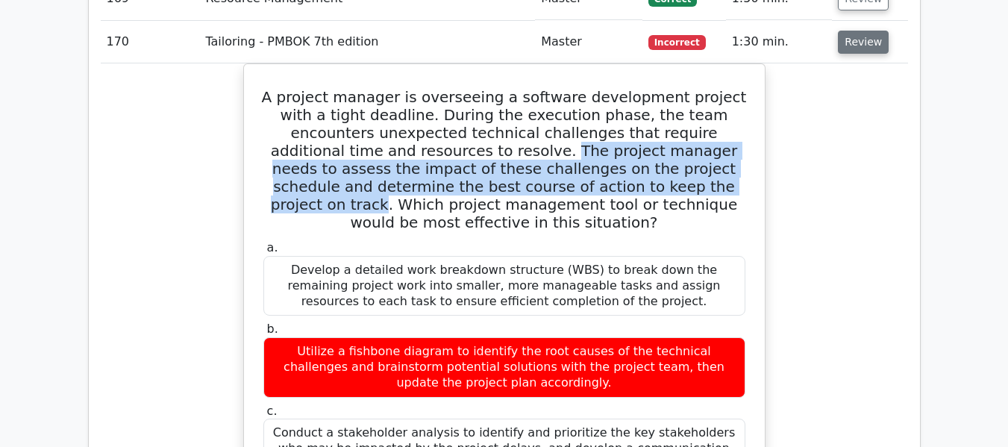
click at [866, 48] on button "Review" at bounding box center [863, 42] width 51 height 23
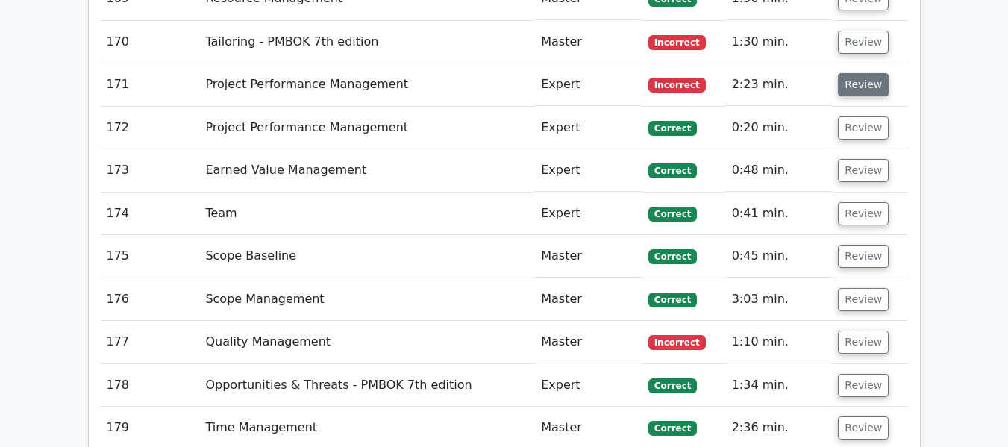
click at [865, 82] on button "Review" at bounding box center [863, 84] width 51 height 23
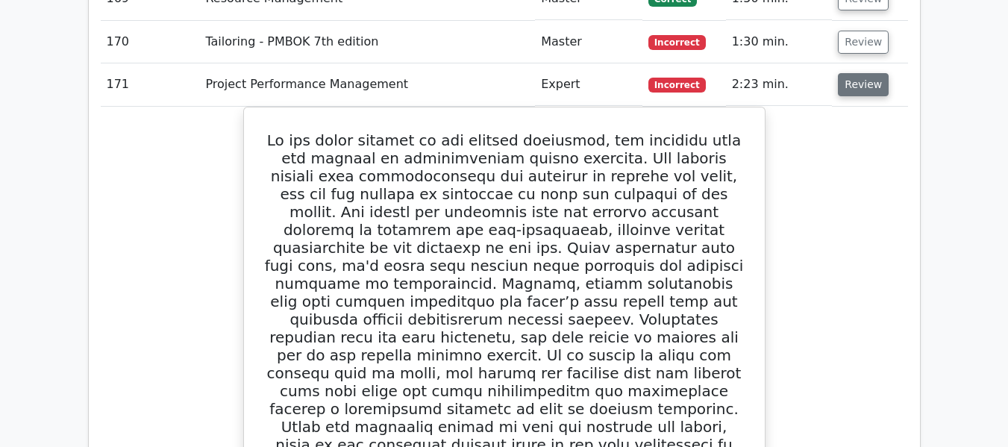
click at [860, 86] on button "Review" at bounding box center [863, 84] width 51 height 23
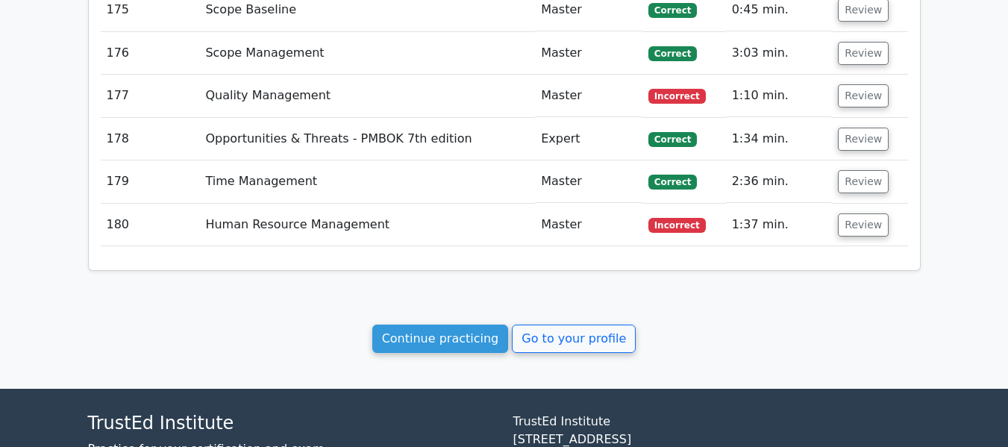
scroll to position [9581, 0]
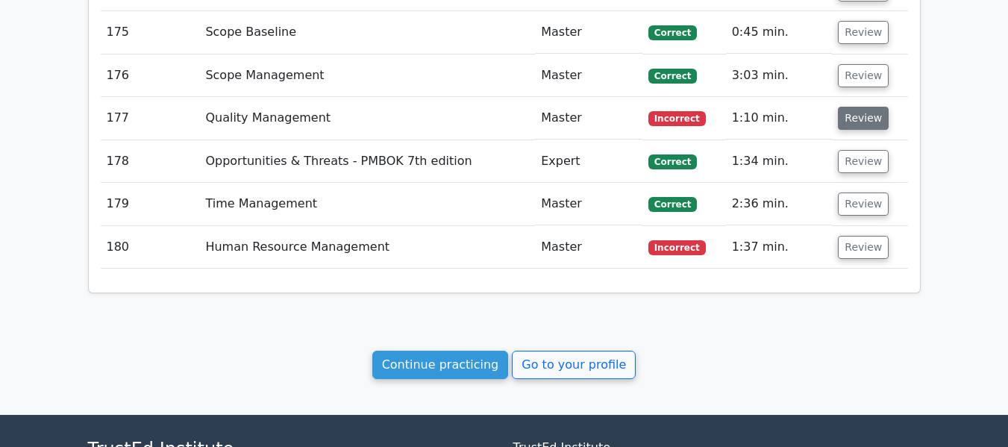
click at [865, 117] on button "Review" at bounding box center [863, 118] width 51 height 23
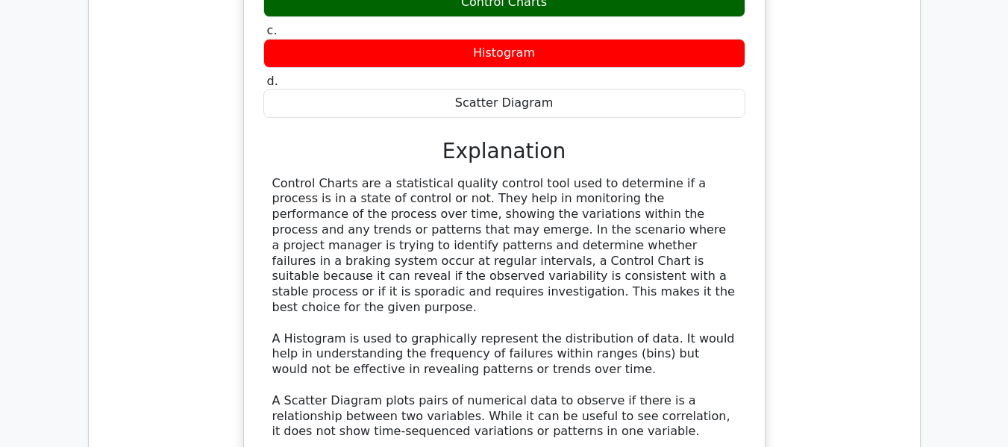
scroll to position [9954, 0]
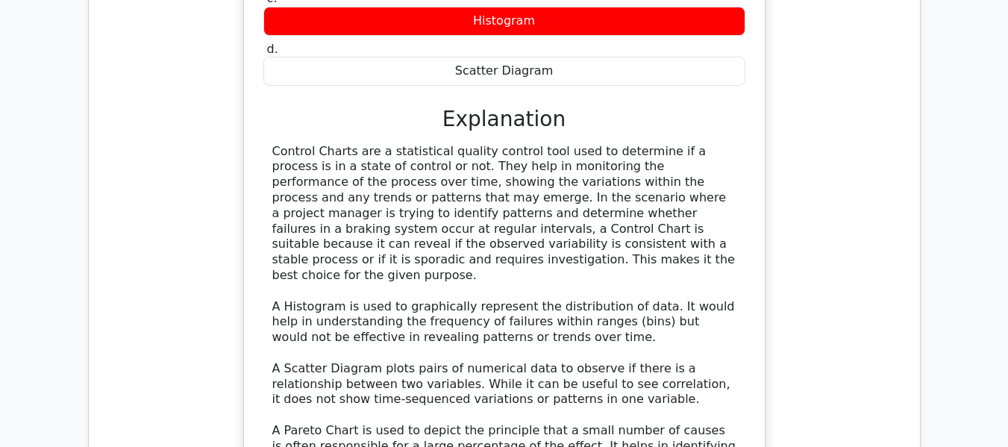
click at [889, 242] on div "During the testing phase of an automotive project, a project manager discovers …" at bounding box center [504, 181] width 807 height 829
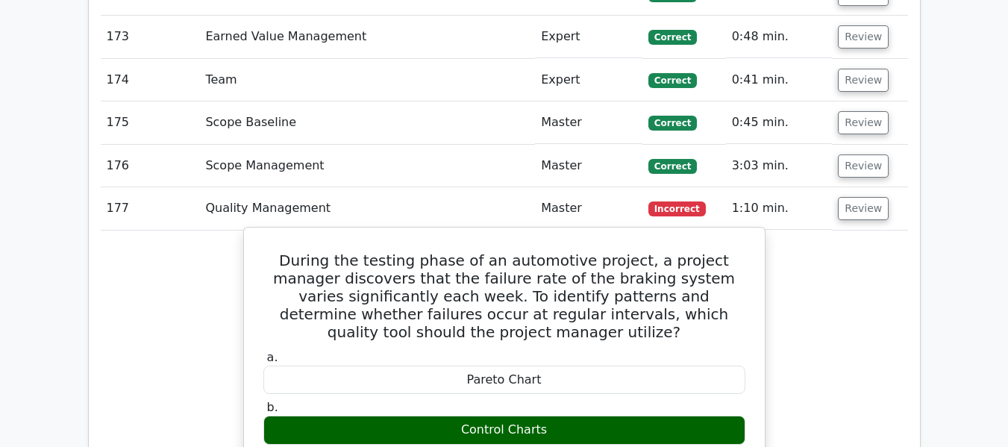
scroll to position [9432, 0]
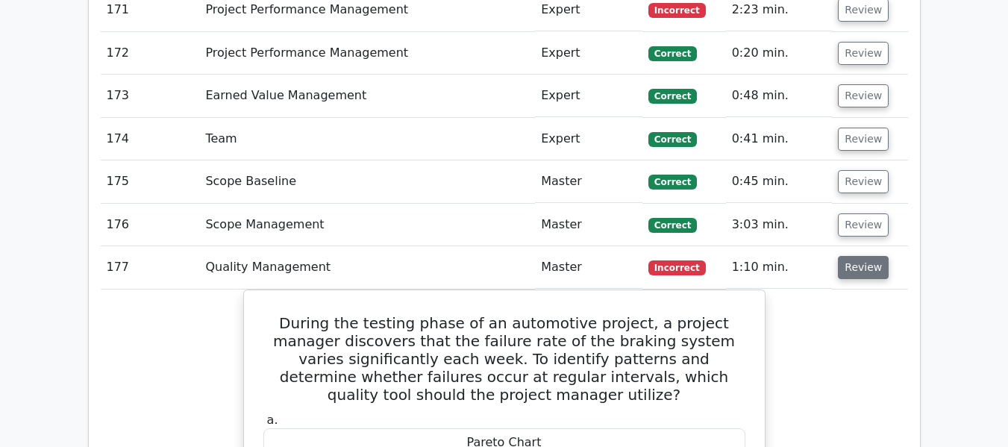
click at [863, 269] on button "Review" at bounding box center [863, 267] width 51 height 23
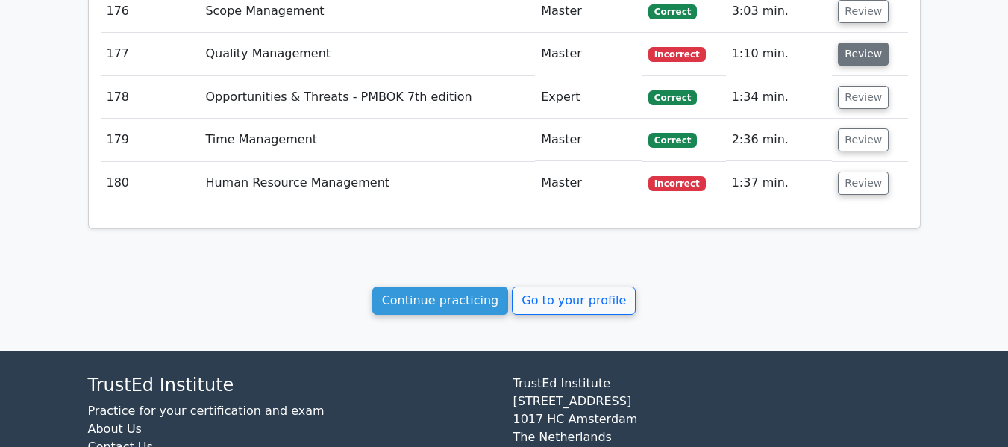
scroll to position [9726, 0]
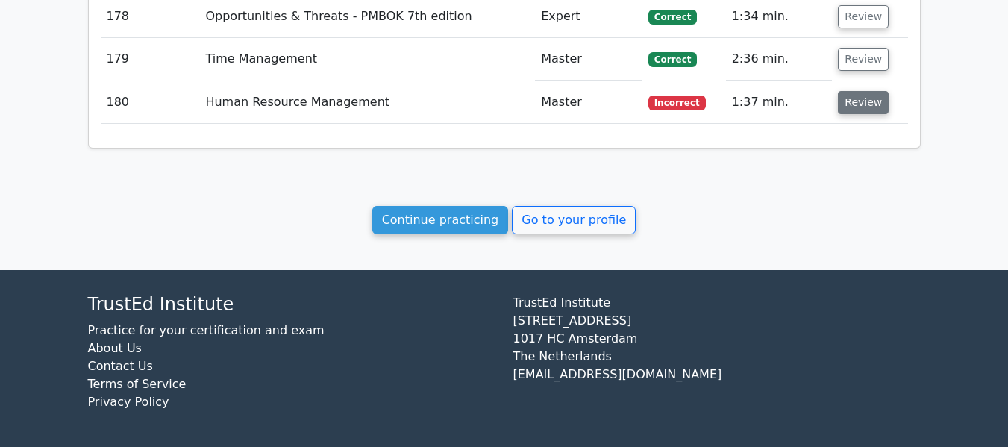
click at [863, 104] on button "Review" at bounding box center [863, 102] width 51 height 23
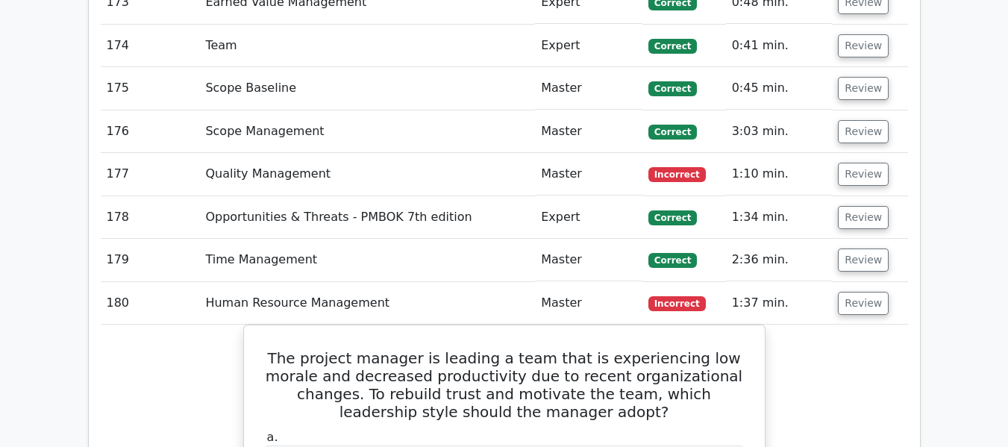
scroll to position [9502, 0]
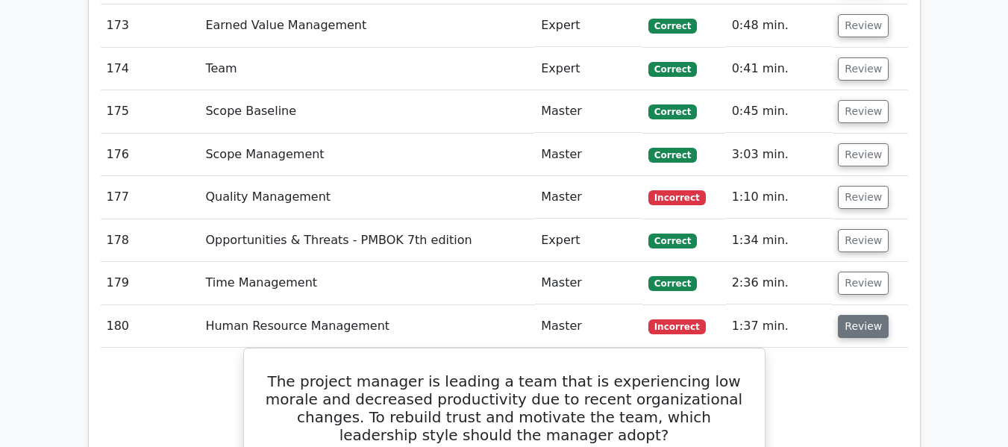
click at [851, 331] on button "Review" at bounding box center [863, 326] width 51 height 23
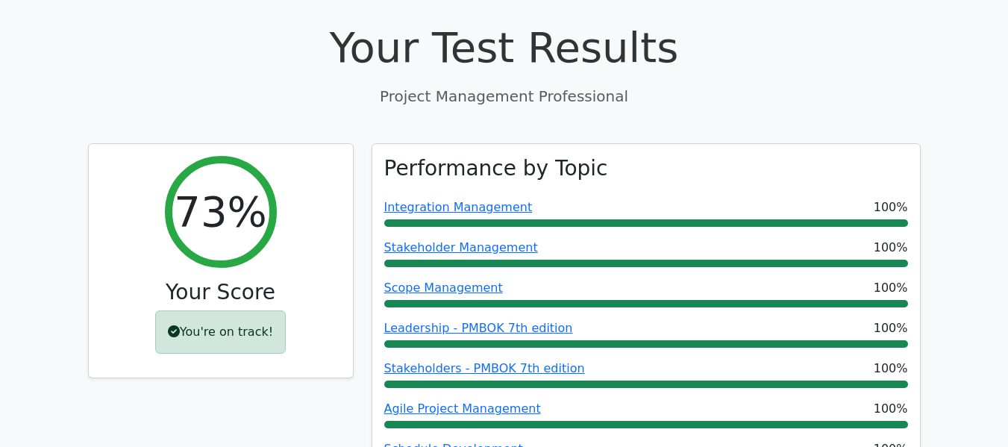
scroll to position [0, 0]
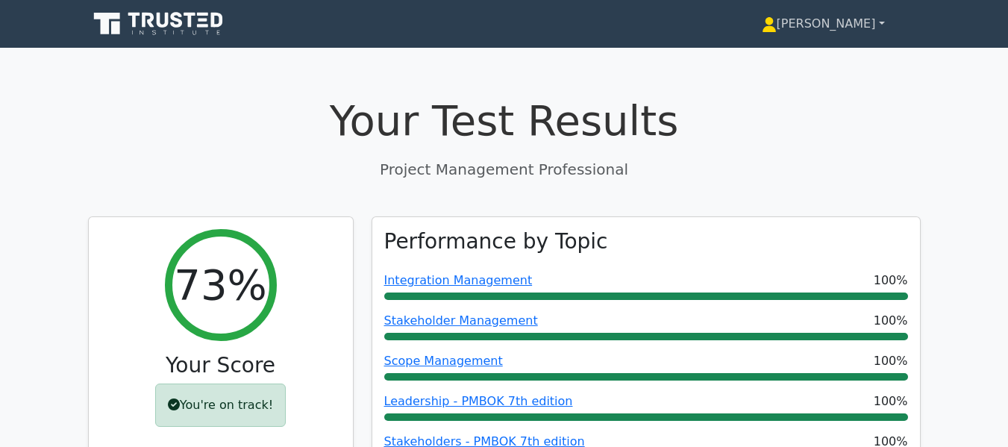
click at [865, 18] on link "[PERSON_NAME]" at bounding box center [823, 24] width 195 height 30
click at [811, 54] on link "Profile" at bounding box center [786, 59] width 118 height 24
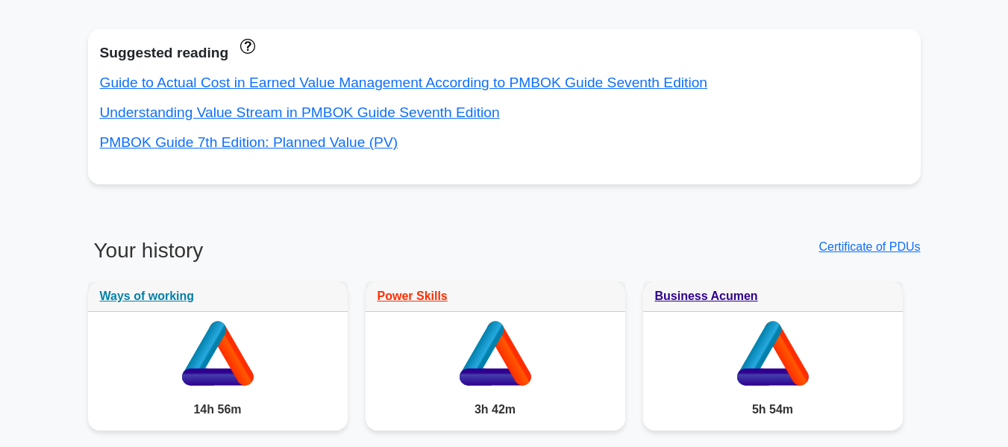
scroll to position [672, 0]
